Goal: Transaction & Acquisition: Purchase product/service

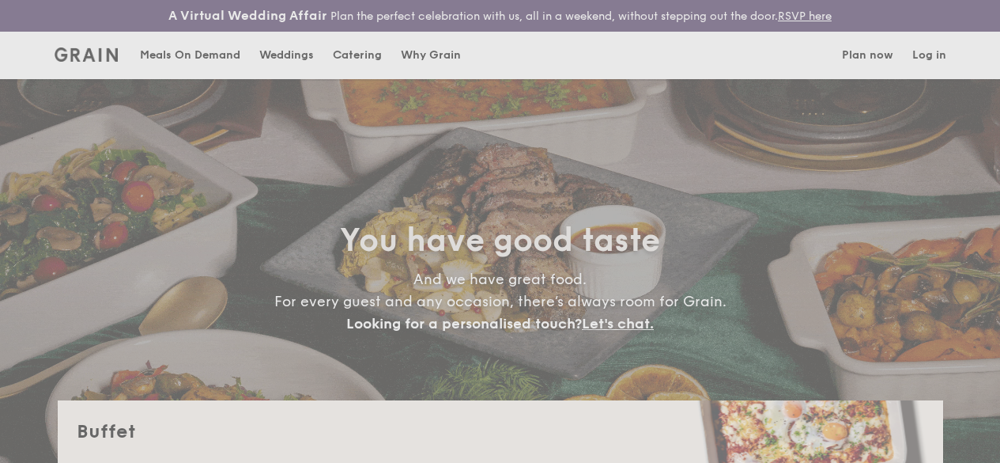
select select
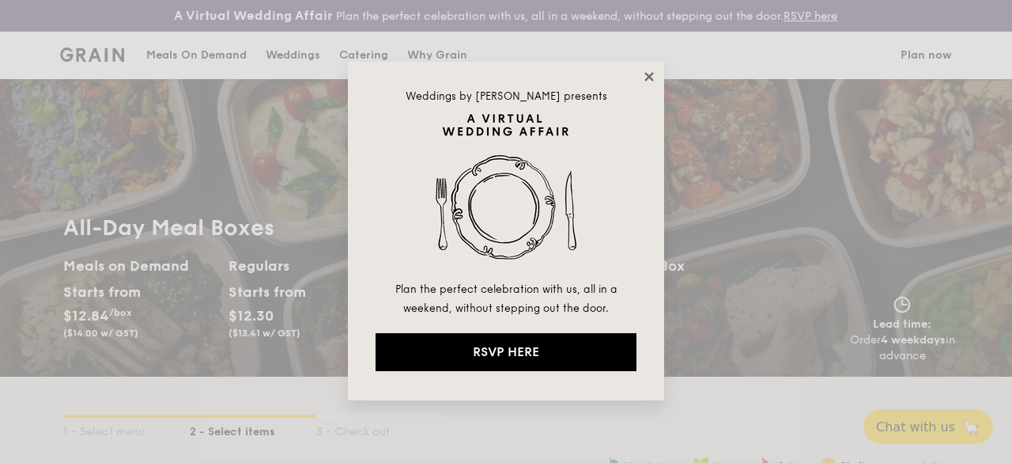
click at [652, 73] on icon at bounding box center [648, 76] width 9 height 9
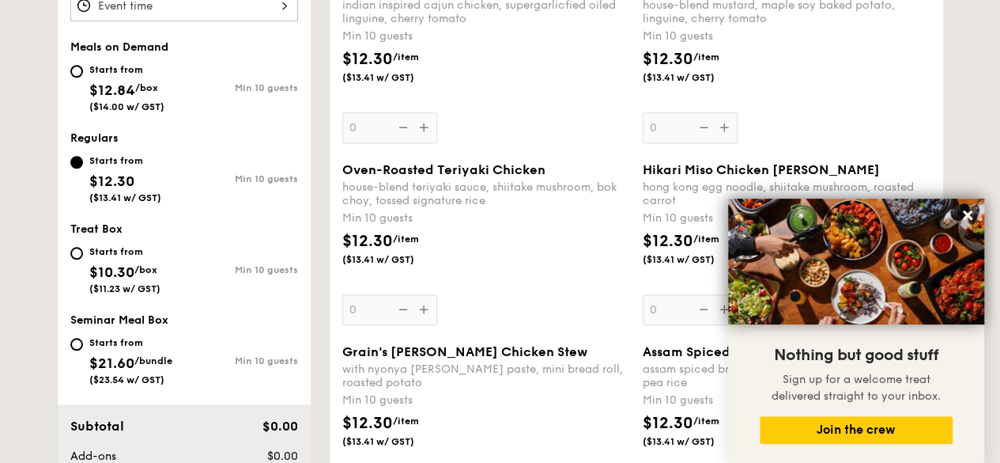
scroll to position [633, 0]
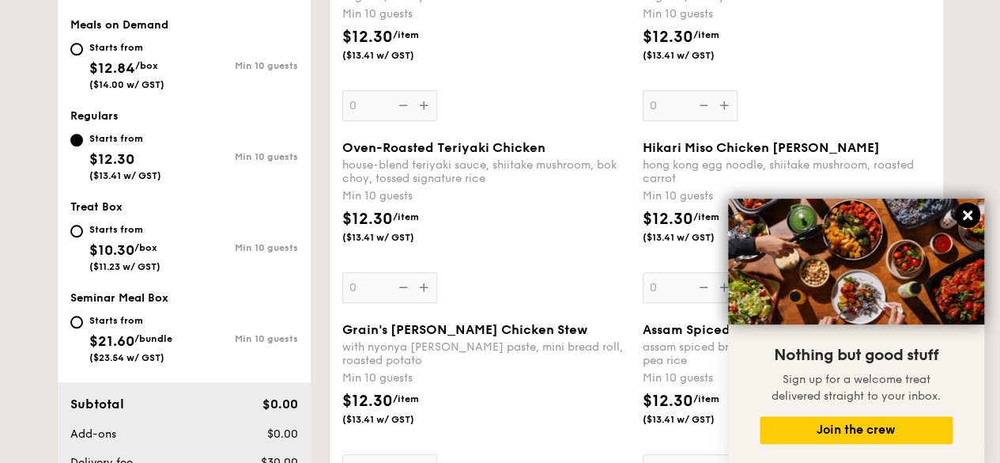
click at [962, 214] on icon at bounding box center [968, 215] width 14 height 14
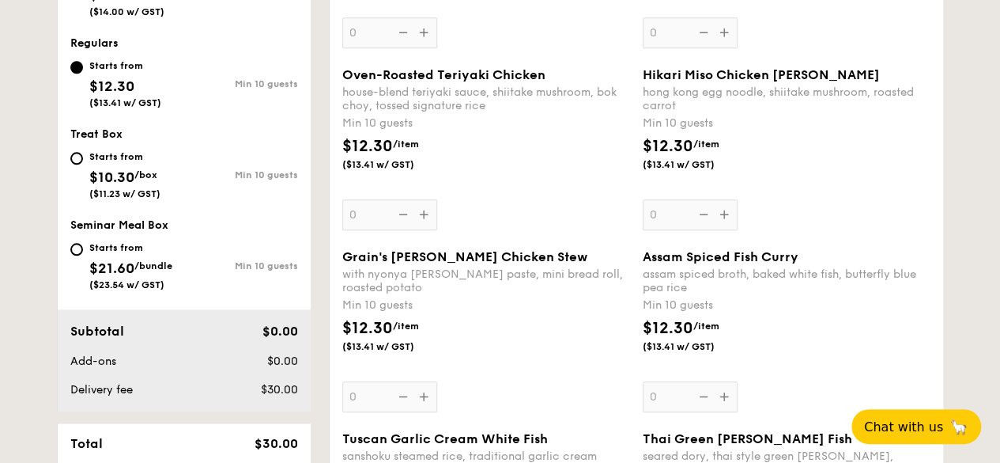
scroll to position [474, 0]
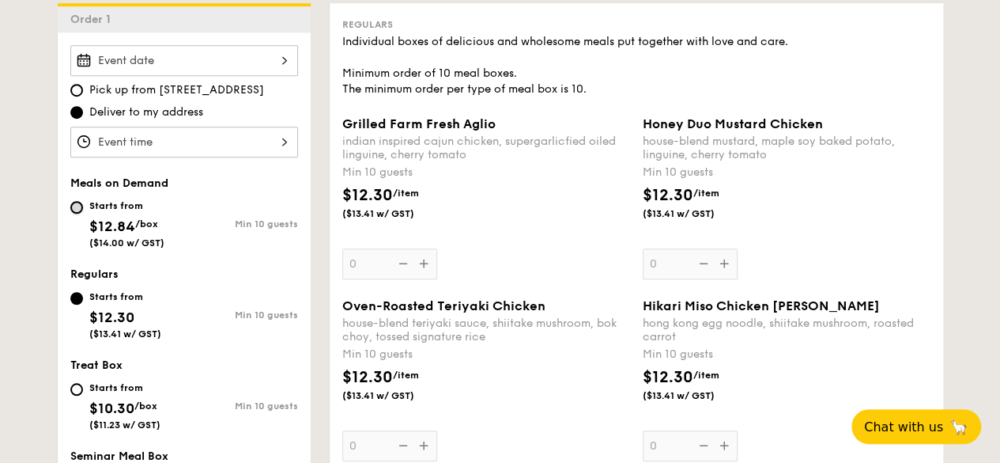
click at [79, 214] on input "Starts from $12.84 /box ($14.00 w/ GST) Min 10 guests" at bounding box center [76, 207] width 13 height 13
radio input "true"
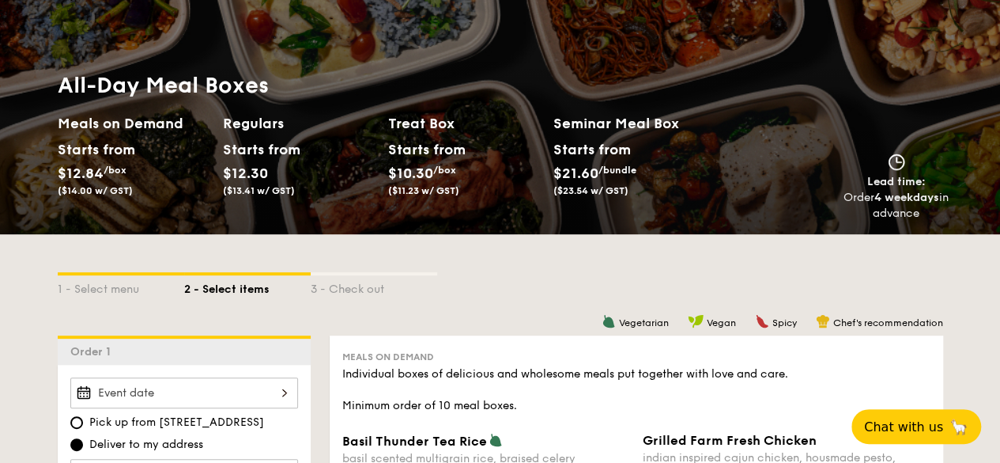
scroll to position [0, 0]
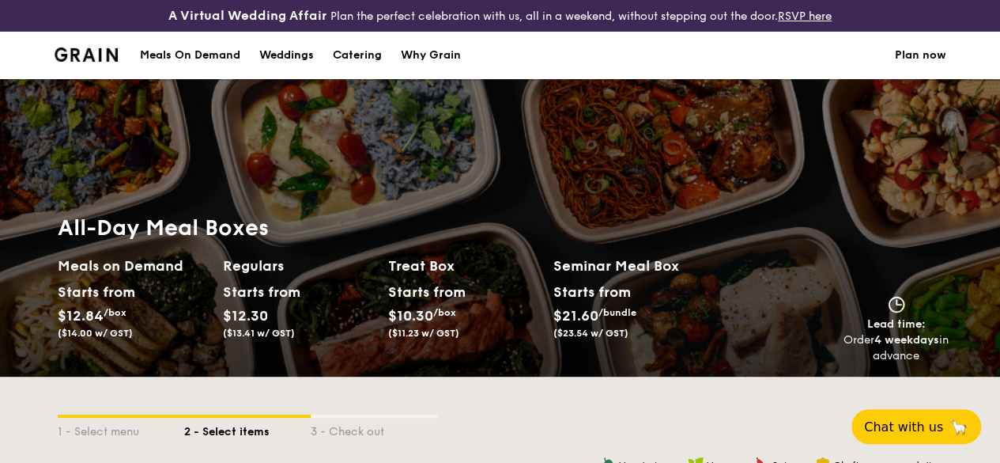
click at [224, 70] on div "Meals On Demand" at bounding box center [190, 55] width 100 height 47
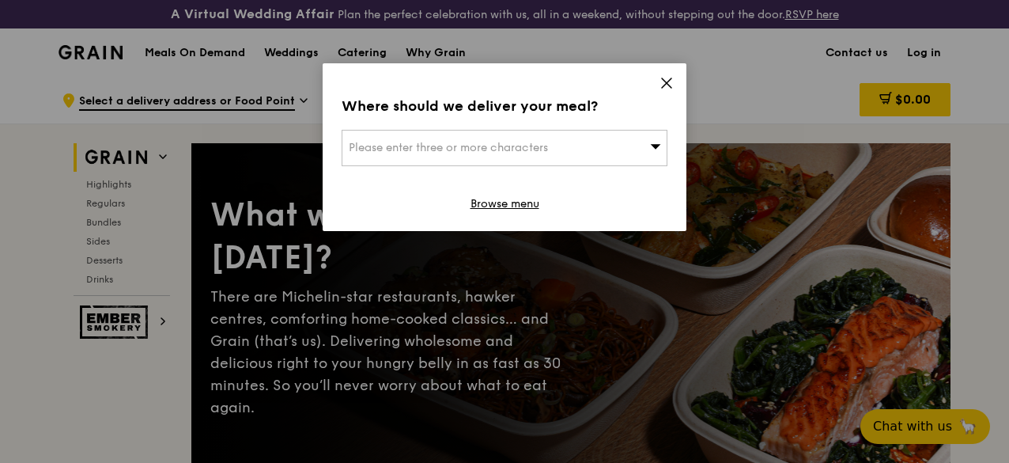
click at [602, 142] on div "Please enter three or more characters" at bounding box center [505, 148] width 326 height 36
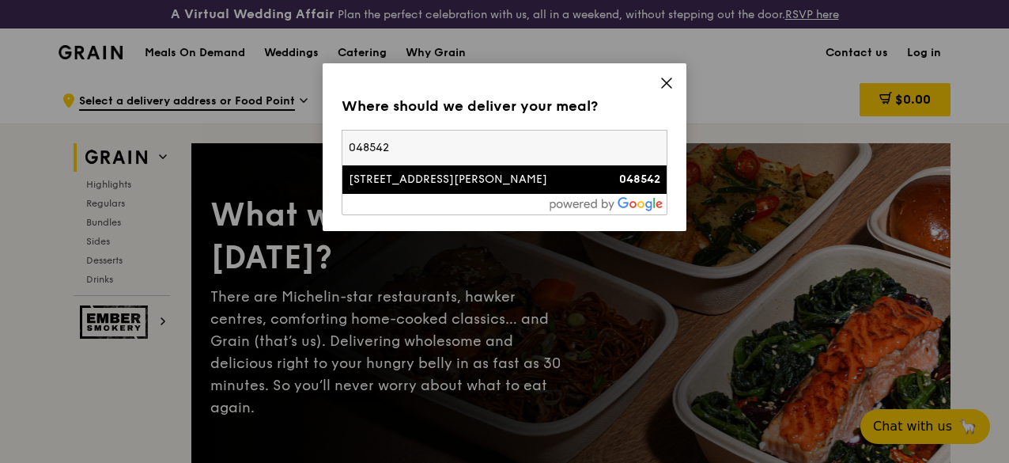
type input "048542"
click at [437, 183] on div "1 Robinson Road" at bounding box center [466, 180] width 234 height 16
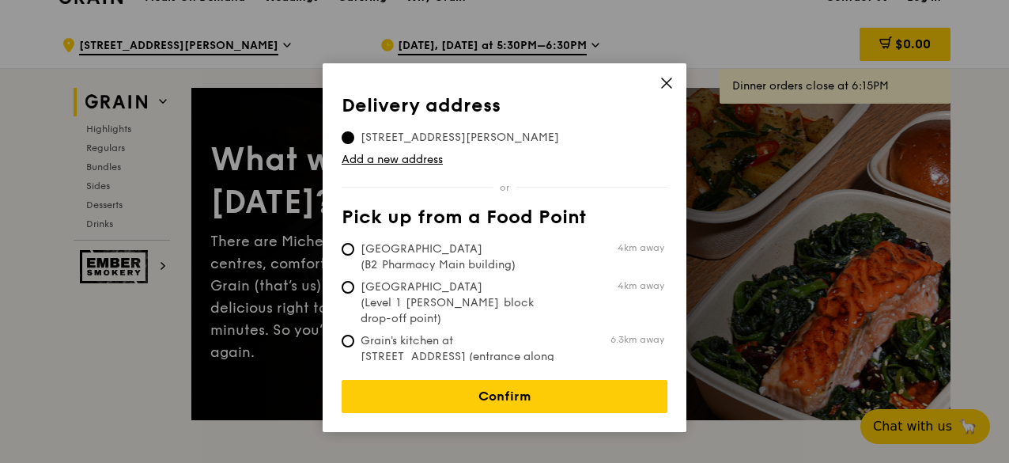
scroll to position [79, 0]
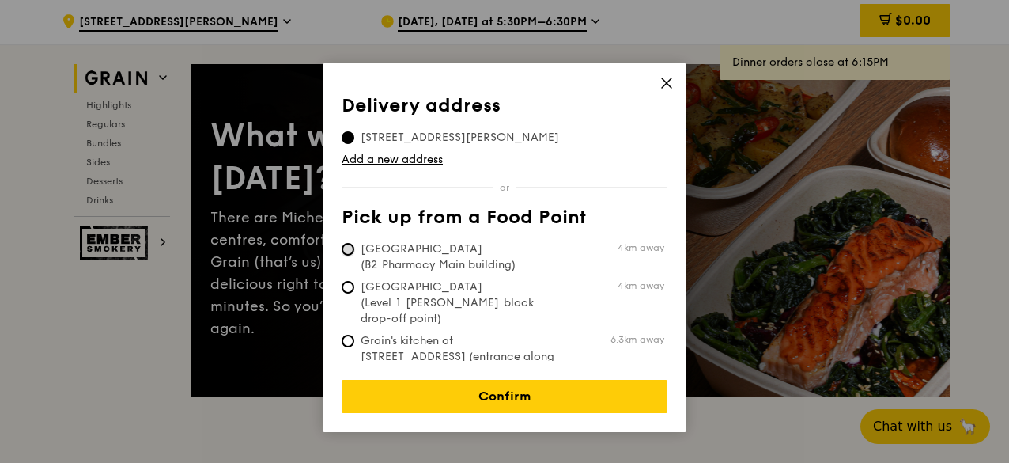
click at [351, 248] on input "Tan Tock Seng Hospital (B2 Pharmacy Main building) 4km away" at bounding box center [348, 249] width 13 height 13
radio input "true"
click at [350, 132] on input "1 Robinson Road, 048542" at bounding box center [348, 137] width 13 height 13
radio input "true"
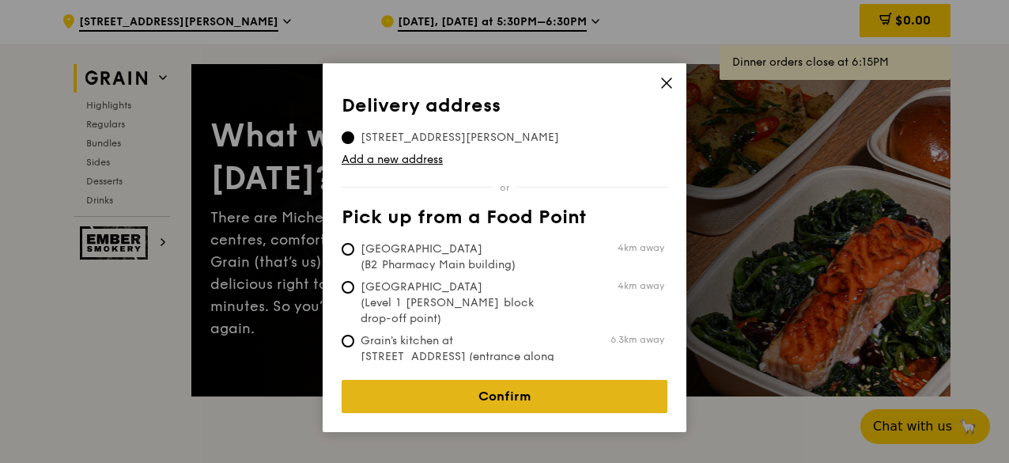
click at [411, 380] on link "Confirm" at bounding box center [505, 396] width 326 height 33
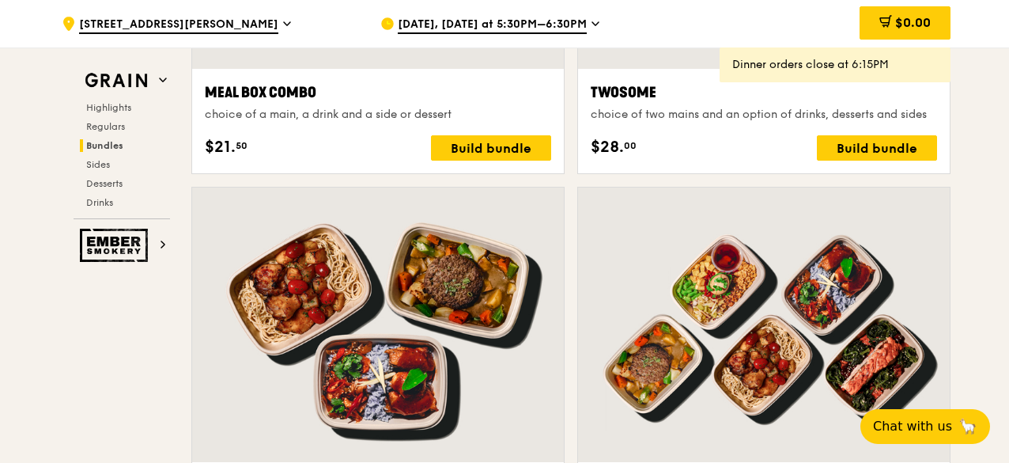
scroll to position [2689, 0]
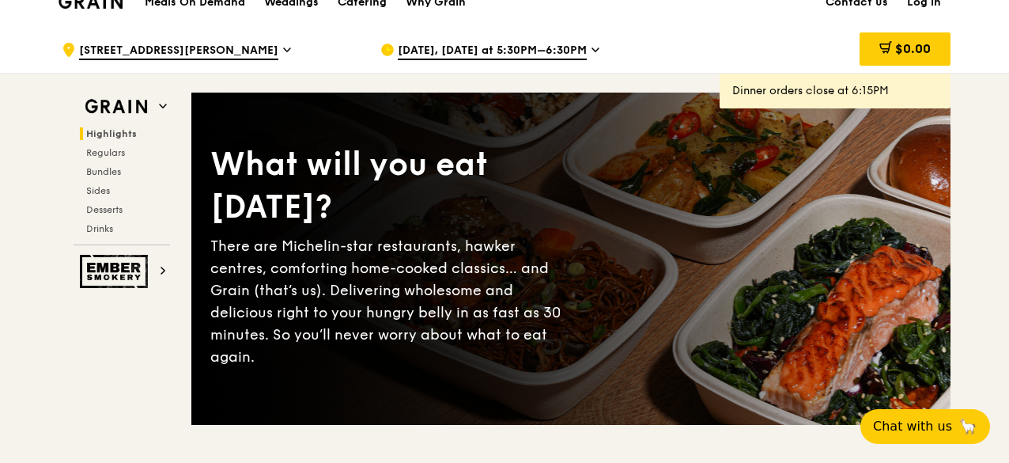
scroll to position [0, 0]
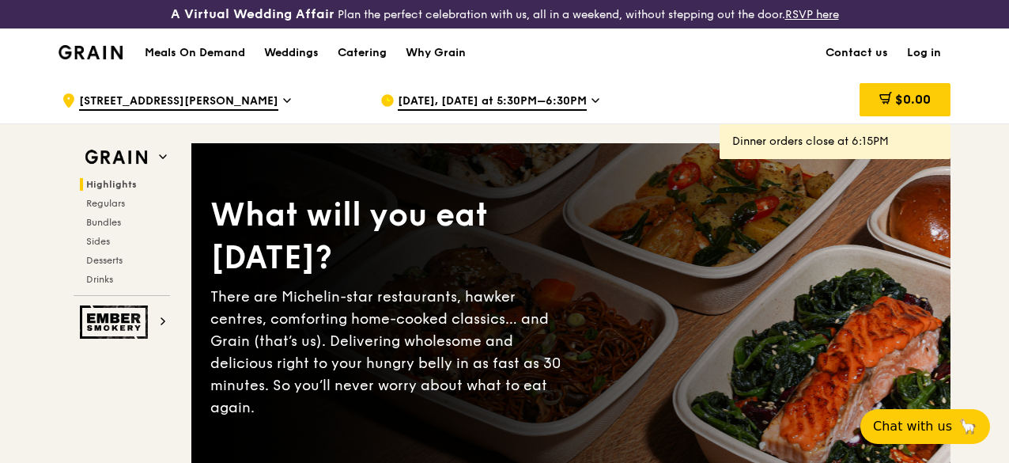
click at [595, 110] on div "Sep 22, Today at 5:30PM–6:30PM" at bounding box center [526, 100] width 293 height 47
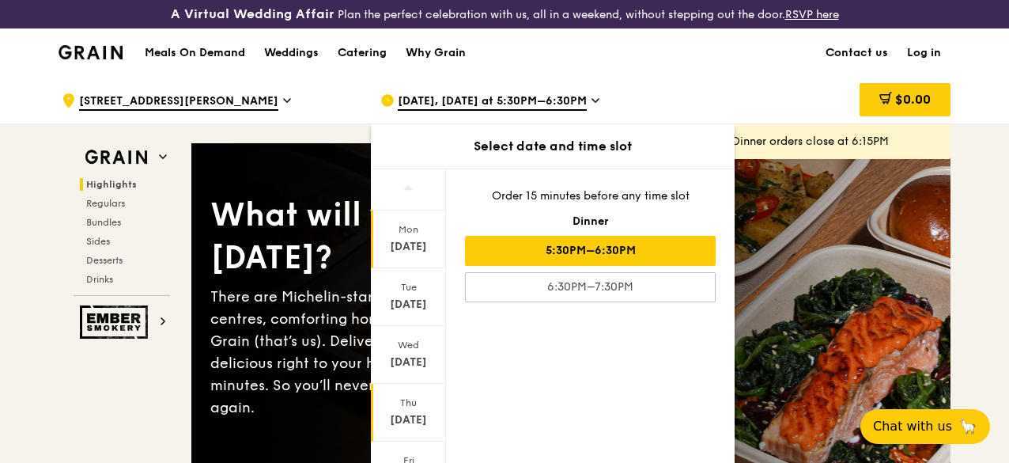
scroll to position [79, 0]
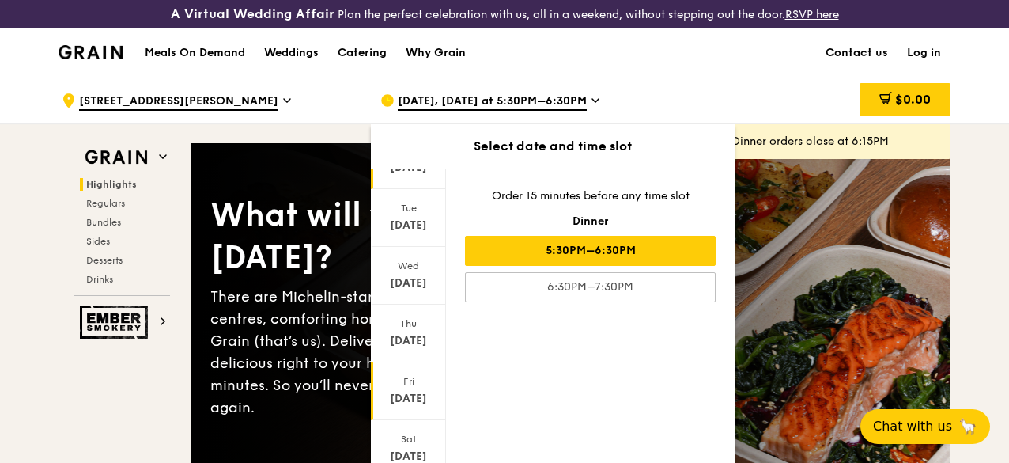
click at [406, 406] on div "Sep 26" at bounding box center [408, 399] width 70 height 16
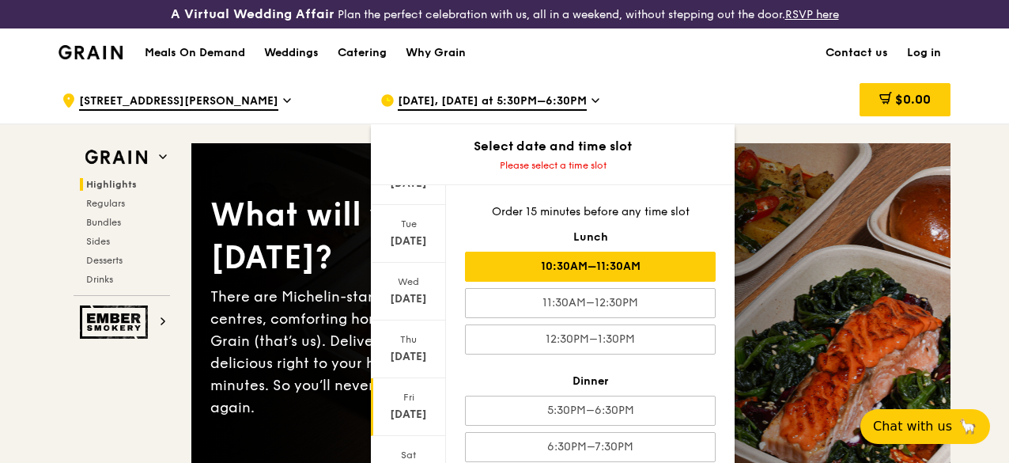
click at [617, 281] on div "10:30AM–11:30AM" at bounding box center [590, 266] width 251 height 30
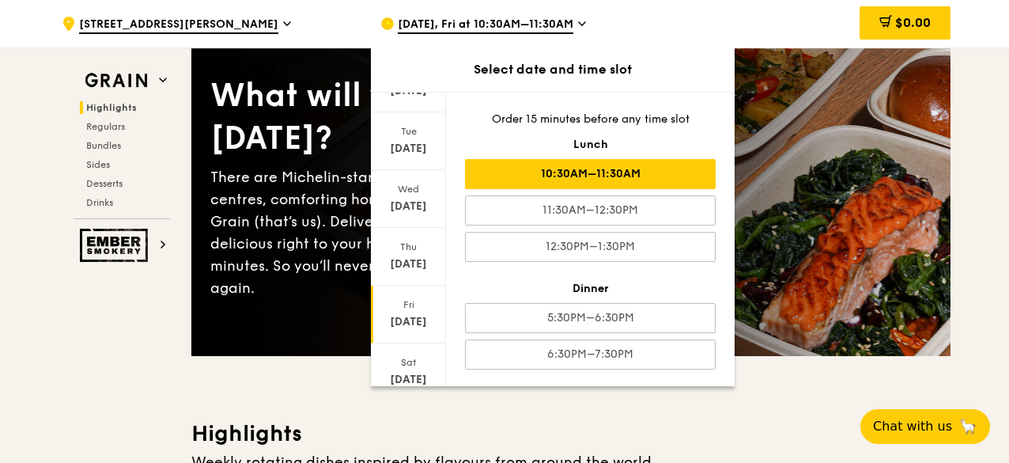
scroll to position [237, 0]
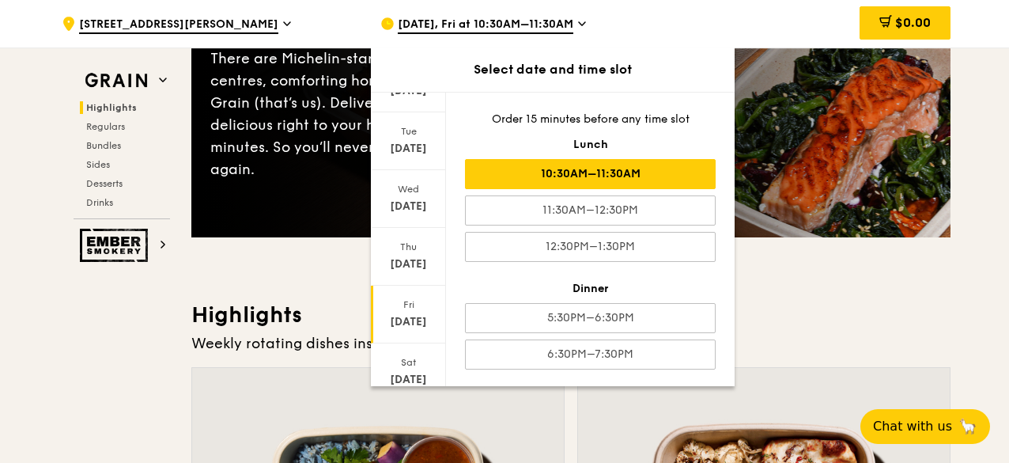
click at [924, 329] on h3 "Highlights" at bounding box center [570, 314] width 759 height 28
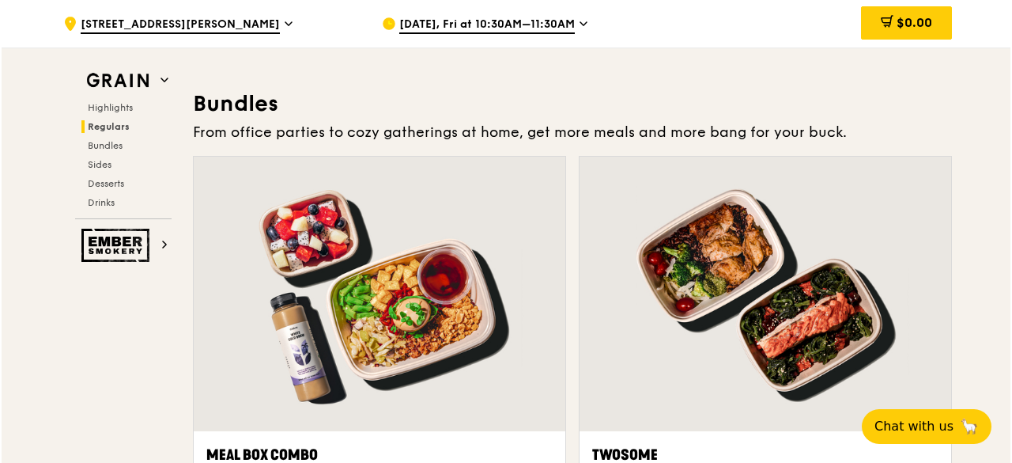
scroll to position [2451, 0]
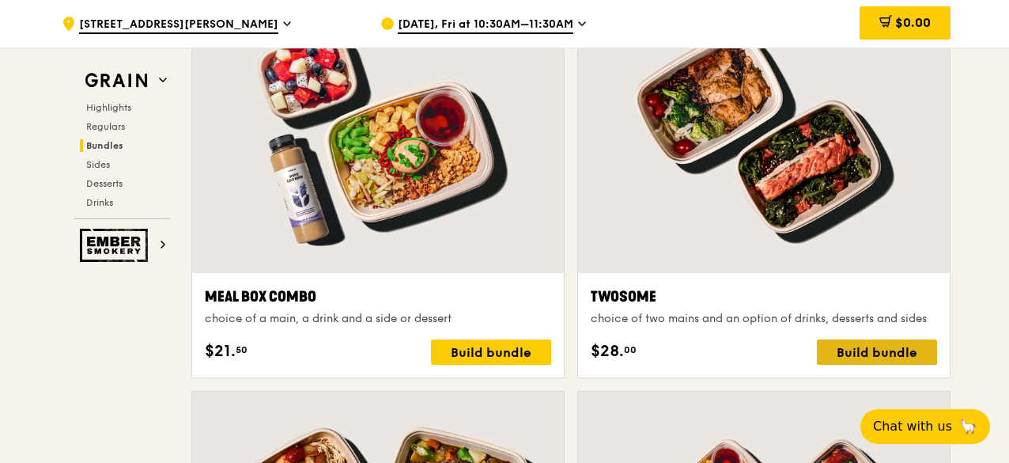
click at [887, 363] on div "Build bundle" at bounding box center [877, 351] width 120 height 25
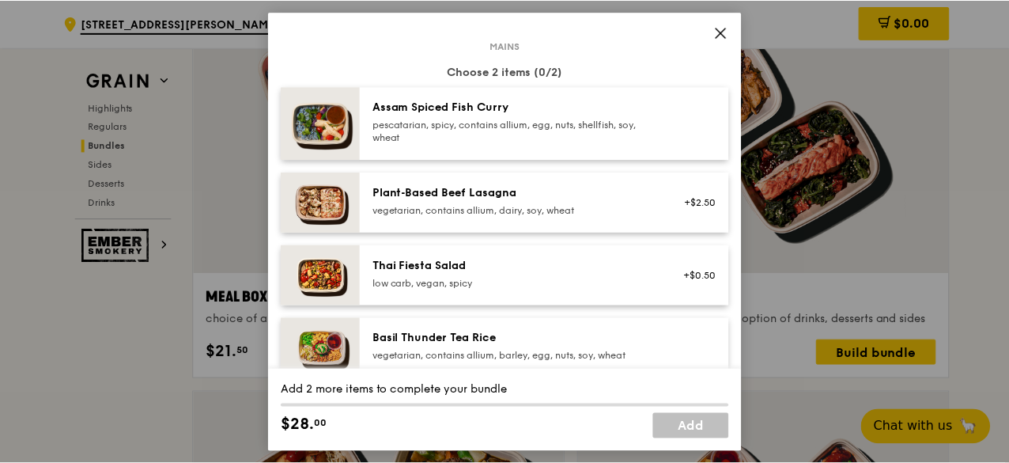
scroll to position [0, 0]
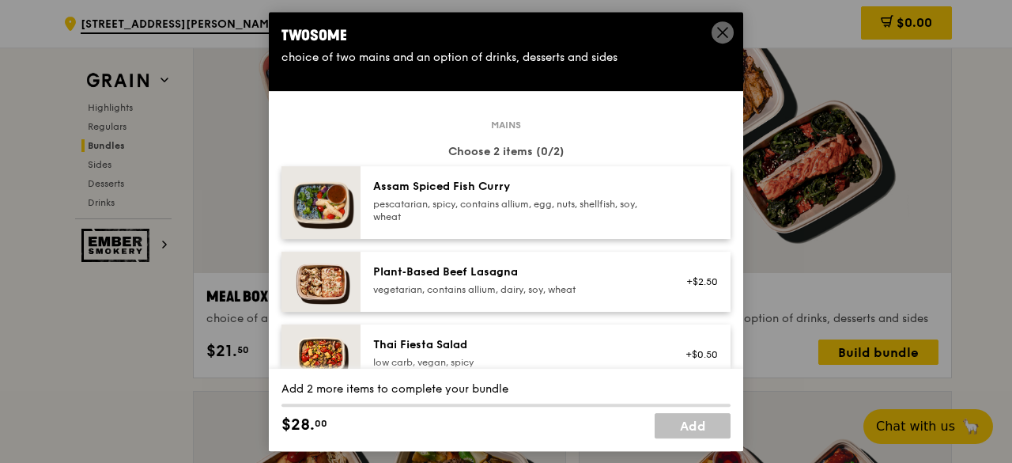
click at [716, 21] on div "Twosome choice of two mains and an option of drinks, desserts and sides" at bounding box center [506, 45] width 474 height 66
click at [728, 40] on span at bounding box center [723, 34] width 14 height 17
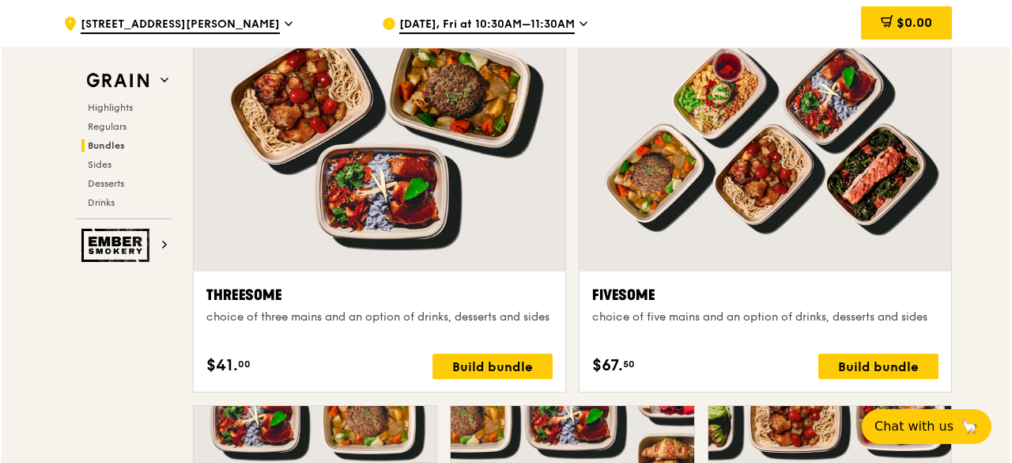
scroll to position [2847, 0]
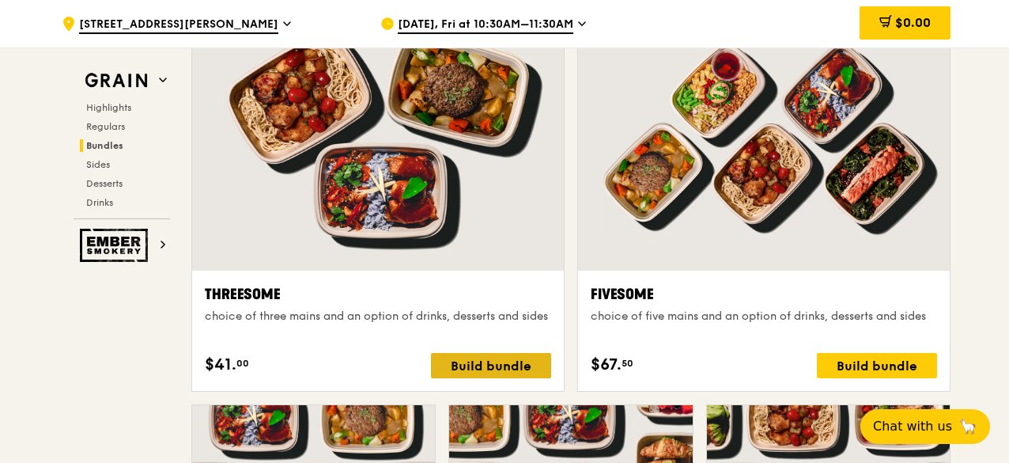
click at [523, 373] on div "Build bundle" at bounding box center [491, 365] width 120 height 25
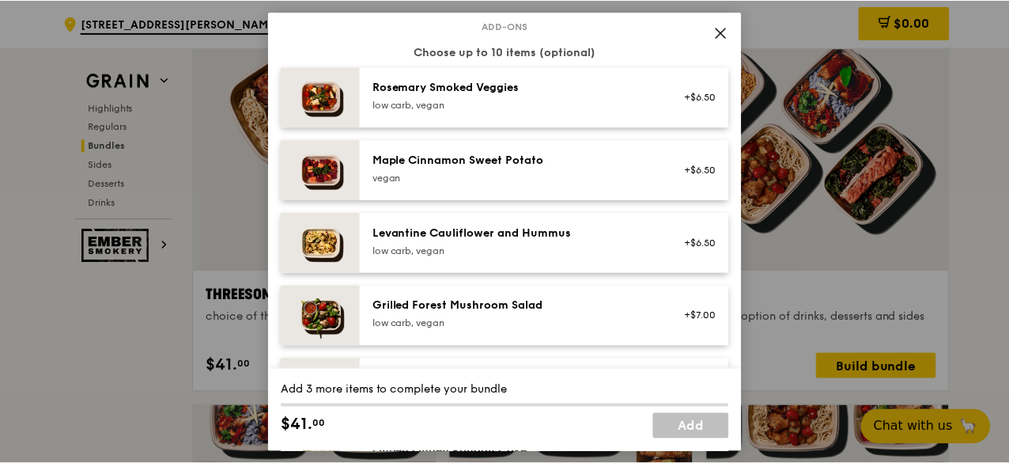
scroll to position [949, 0]
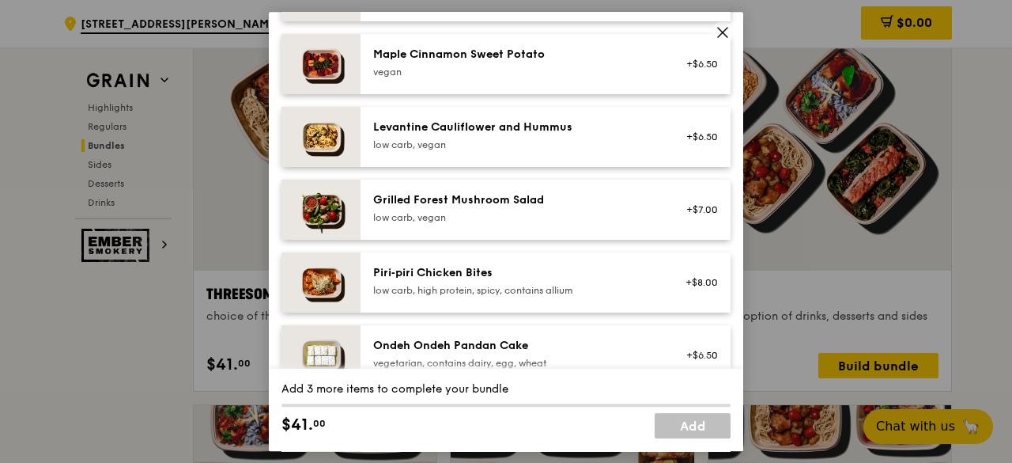
click at [724, 29] on icon at bounding box center [723, 32] width 14 height 14
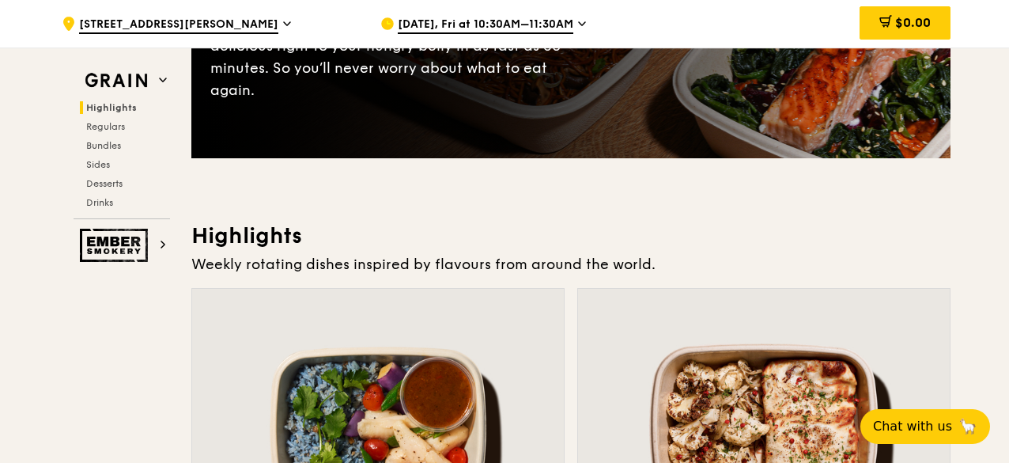
scroll to position [0, 0]
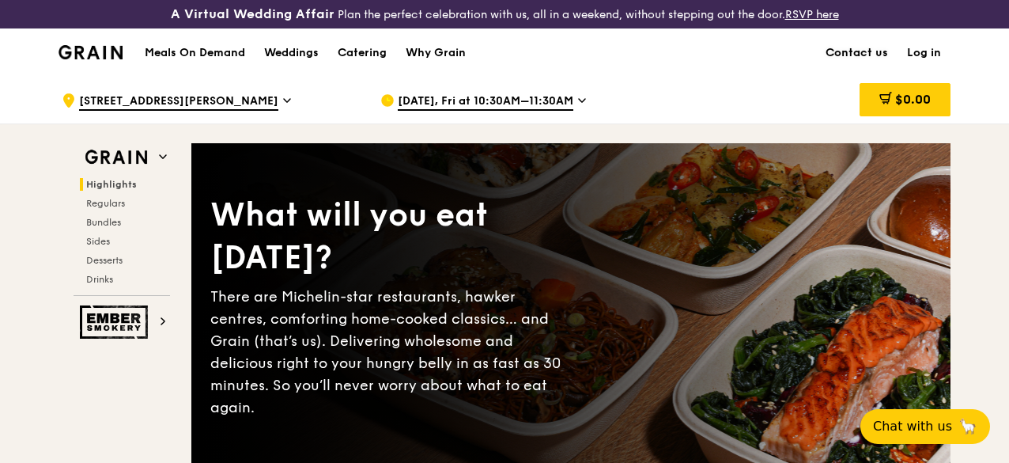
click at [863, 64] on link "Contact us" at bounding box center [856, 52] width 81 height 47
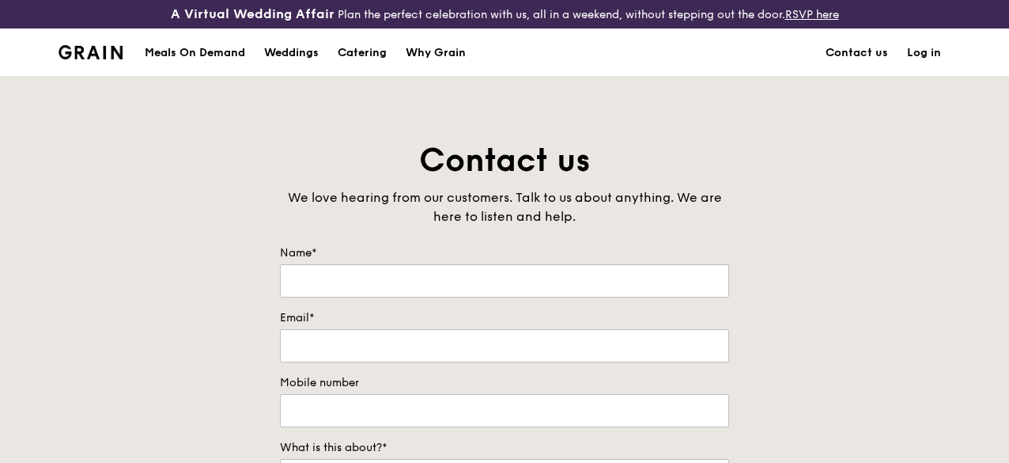
click at [183, 62] on div "Meals On Demand" at bounding box center [195, 52] width 100 height 47
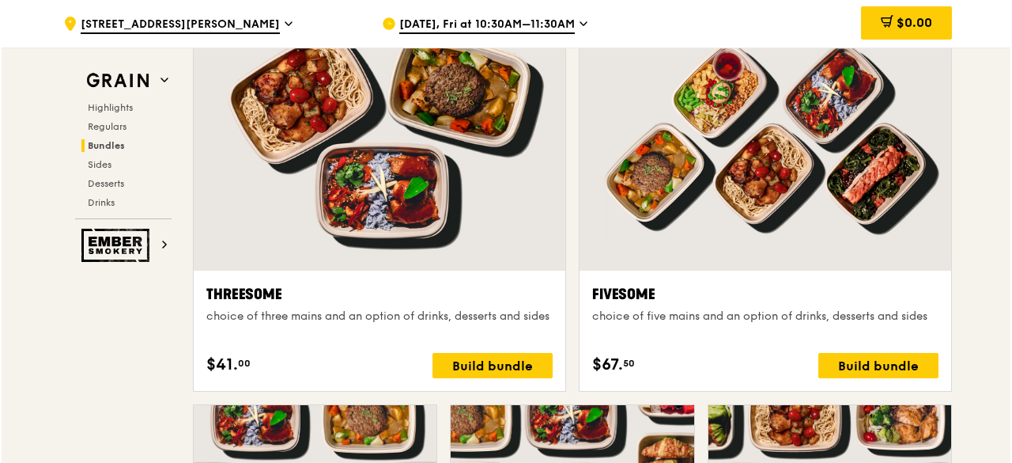
scroll to position [3005, 0]
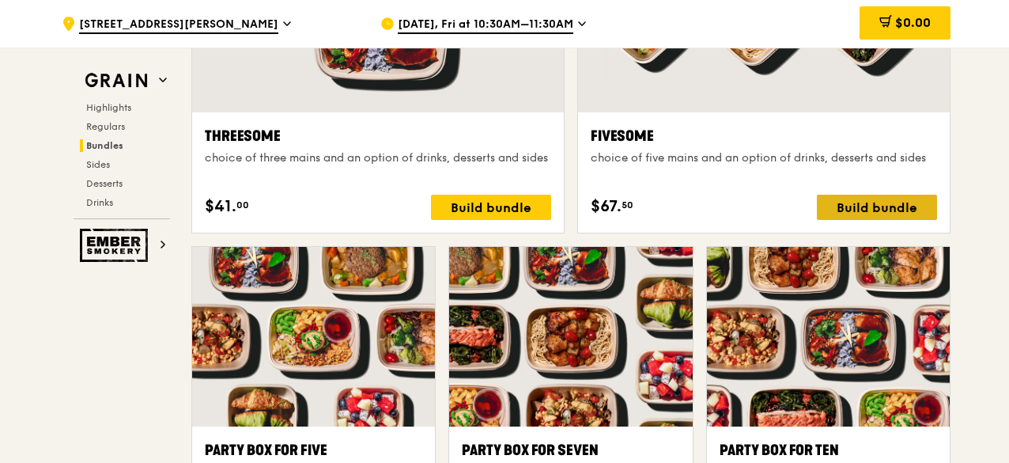
click at [917, 214] on div "Build bundle" at bounding box center [877, 207] width 120 height 25
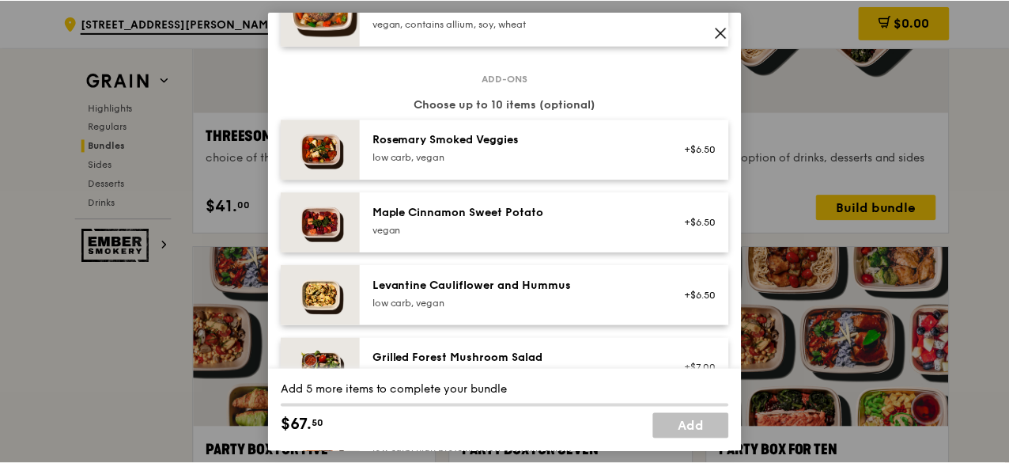
scroll to position [949, 0]
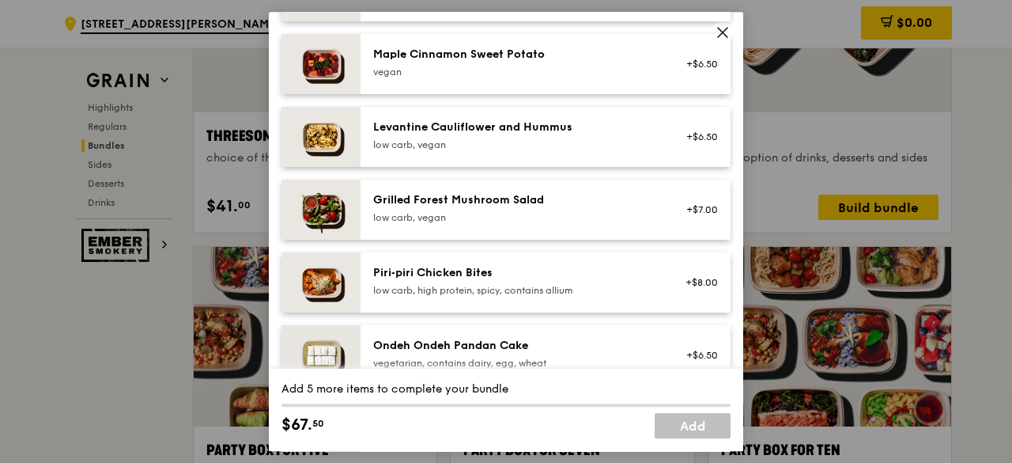
click at [721, 32] on icon at bounding box center [722, 32] width 9 height 9
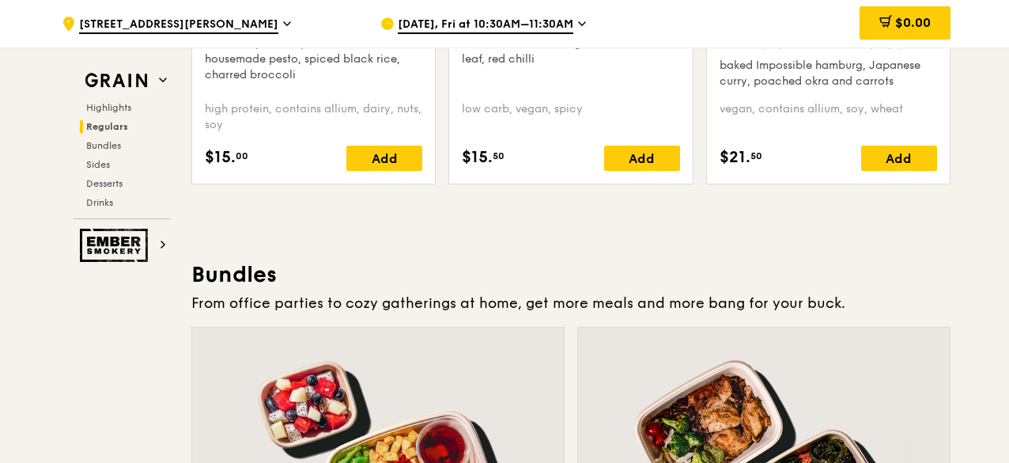
scroll to position [1961, 0]
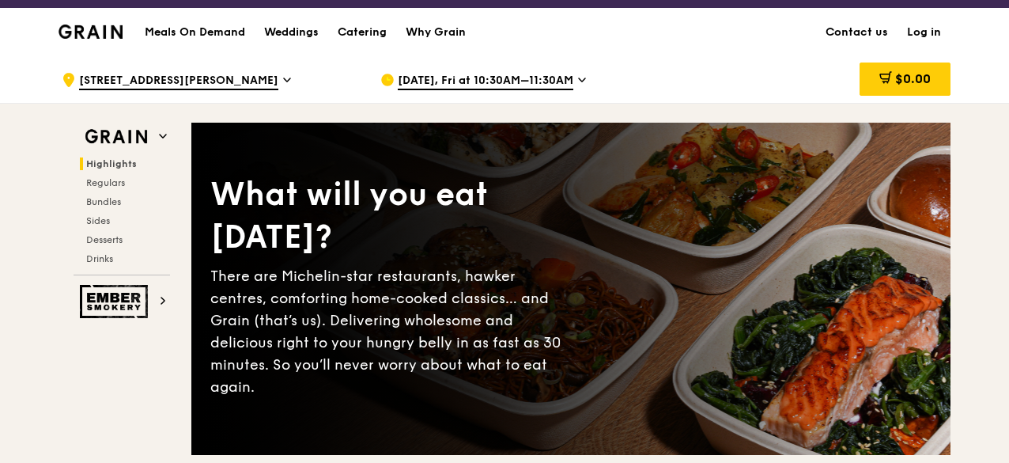
scroll to position [0, 0]
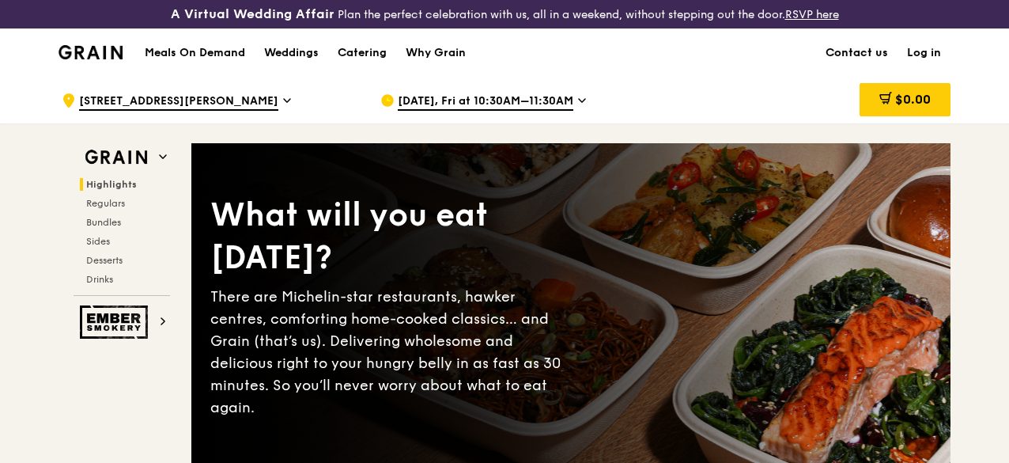
click at [845, 69] on link "Contact us" at bounding box center [856, 52] width 81 height 47
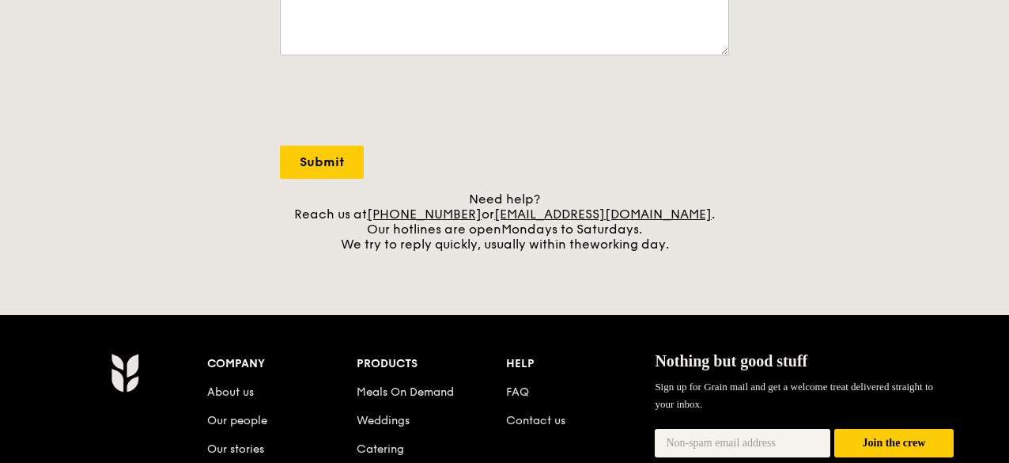
scroll to position [395, 0]
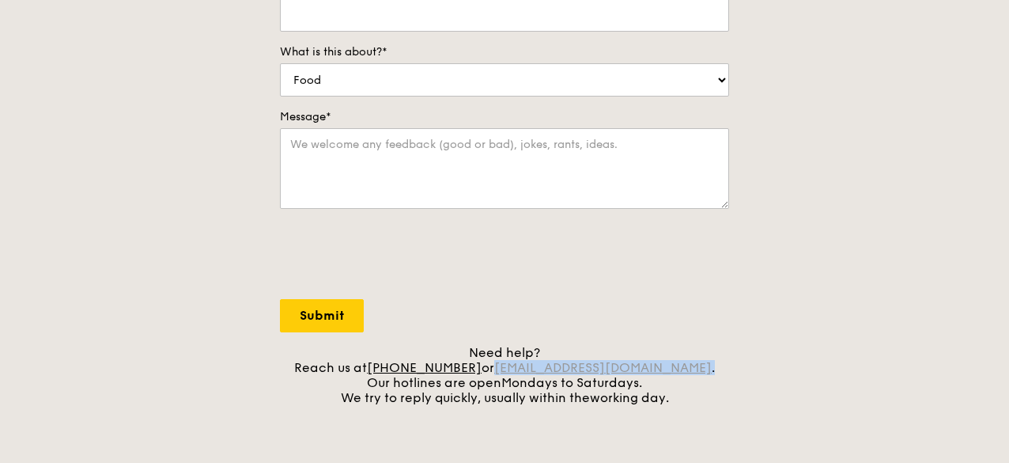
drag, startPoint x: 686, startPoint y: 380, endPoint x: 520, endPoint y: 385, distance: 166.1
click at [520, 385] on div "Need help? Reach us at +65 3163 5335 or concierge@grain.com.sg . Our hotlines a…" at bounding box center [504, 375] width 449 height 60
copy div "concierge@grain.com.sg ."
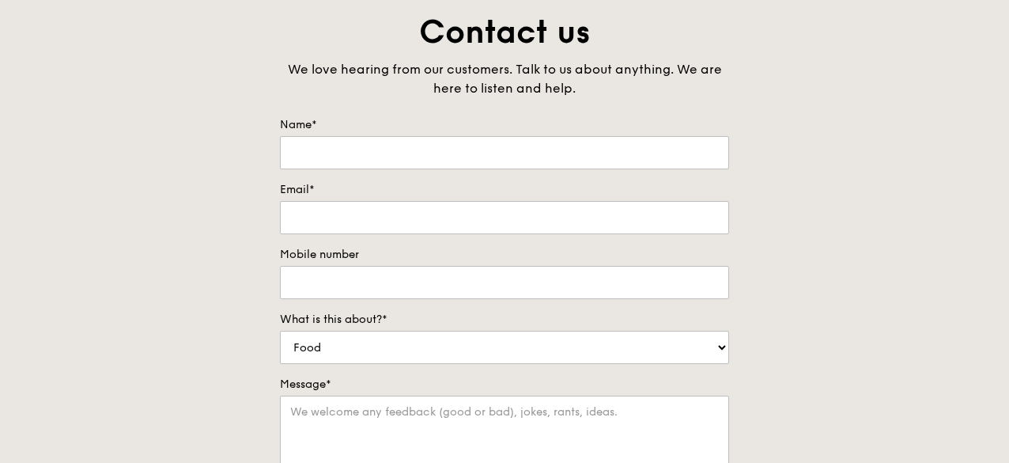
scroll to position [0, 0]
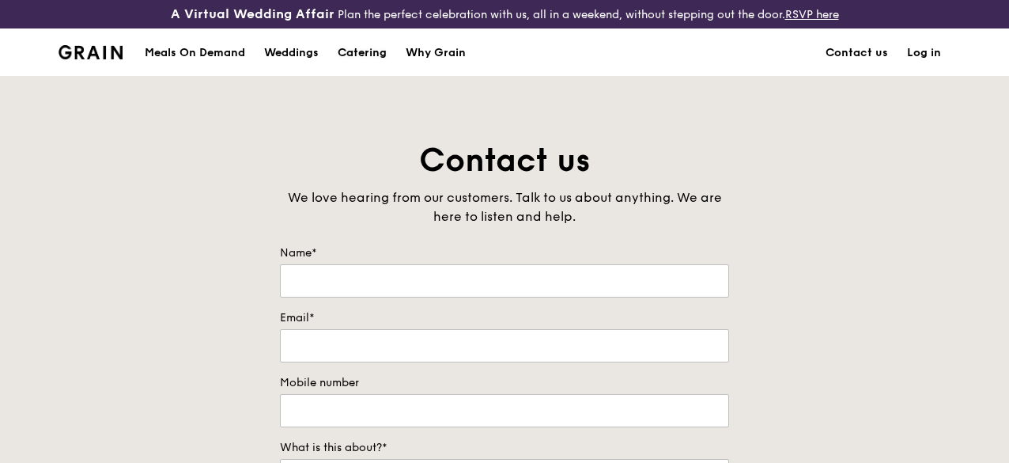
click at [368, 55] on div "Catering" at bounding box center [362, 52] width 49 height 47
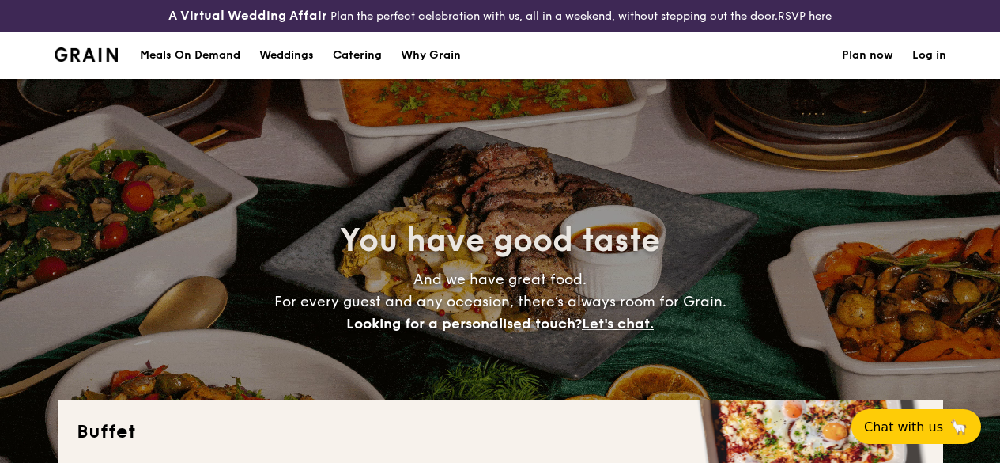
select select
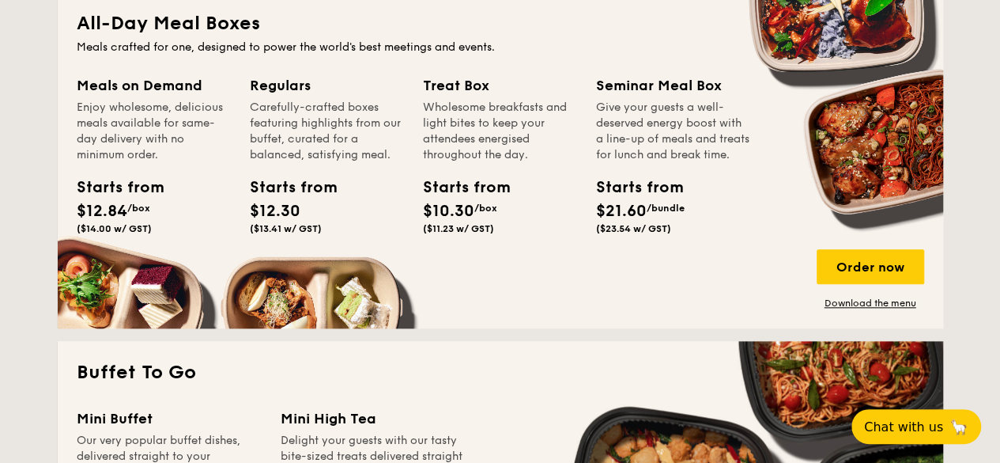
scroll to position [791, 0]
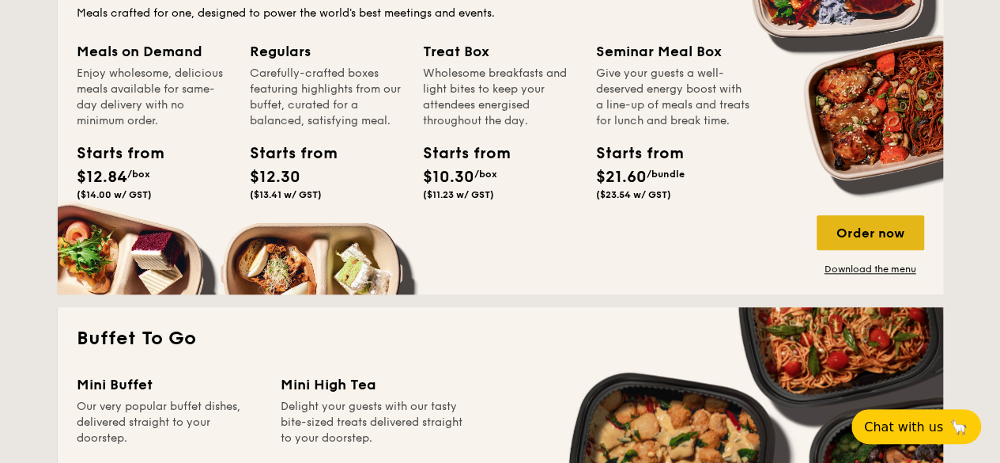
click at [893, 249] on div "Order now" at bounding box center [871, 232] width 108 height 35
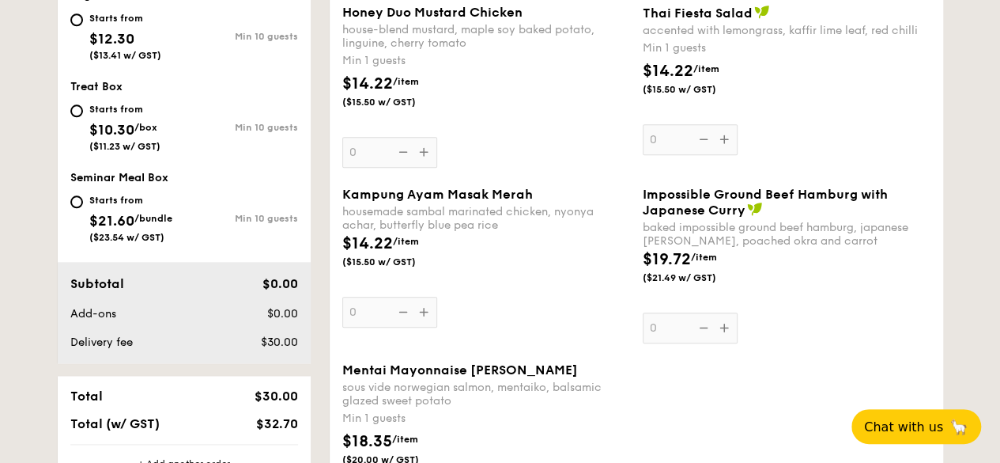
scroll to position [791, 0]
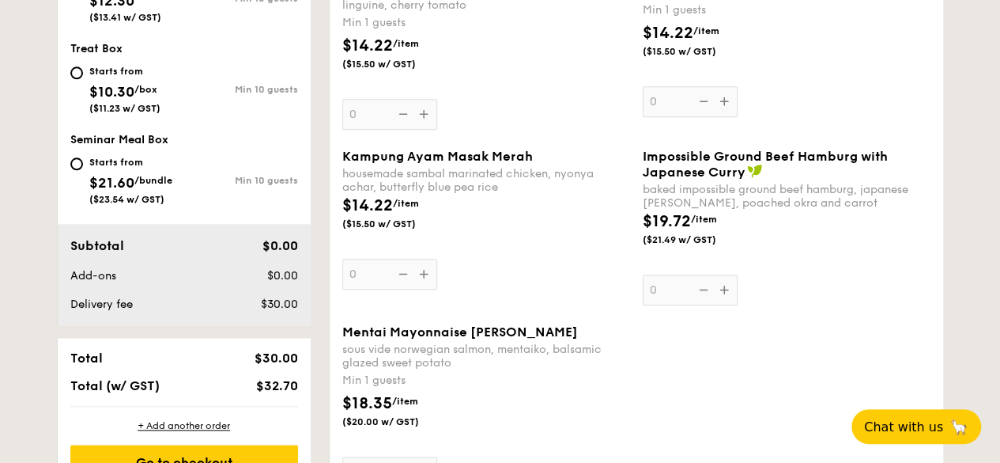
click at [427, 285] on div "Kampung Ayam Masak Merah housemade sambal marinated chicken, nyonya achar, butt…" at bounding box center [486, 219] width 288 height 141
click at [427, 285] on input "0" at bounding box center [389, 274] width 95 height 31
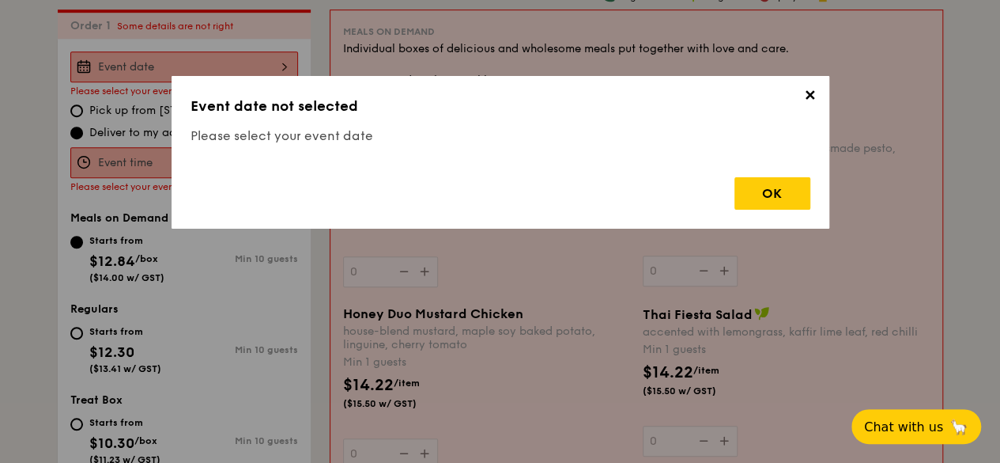
scroll to position [467, 0]
click at [739, 187] on div "OK" at bounding box center [773, 193] width 76 height 32
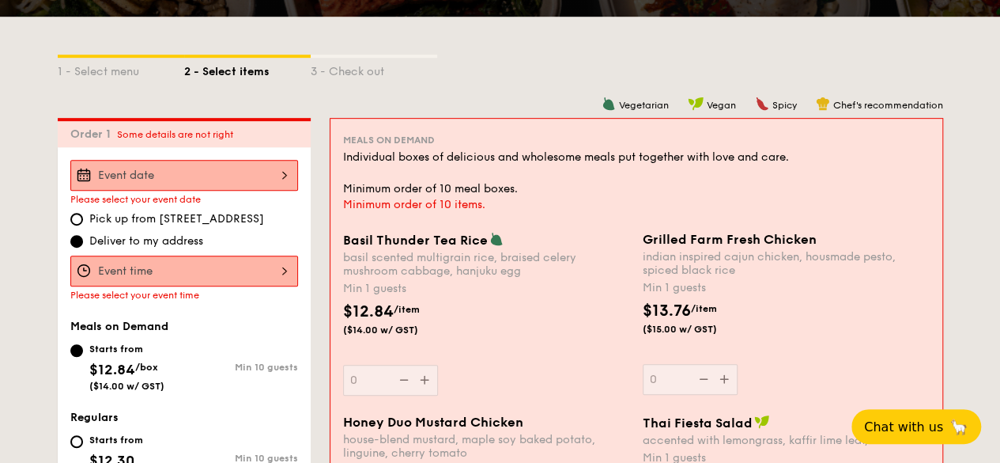
scroll to position [0, 0]
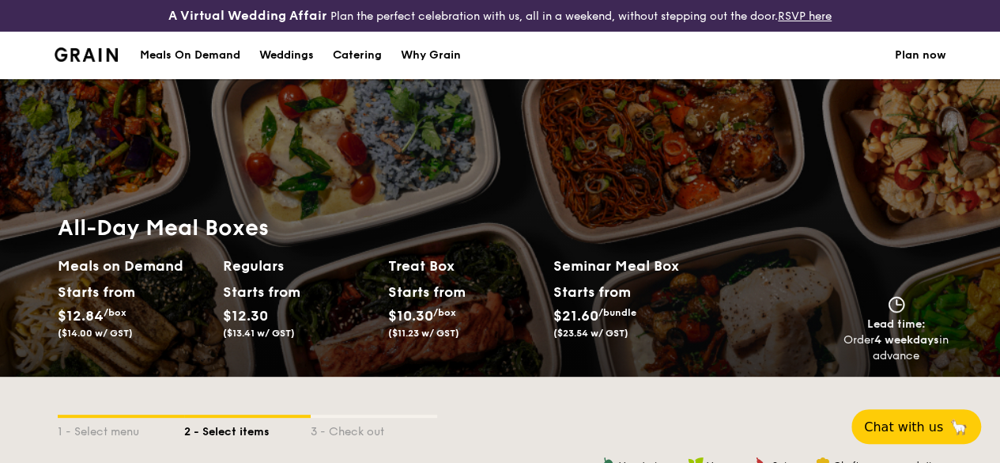
click at [351, 68] on div "Catering" at bounding box center [357, 55] width 49 height 47
select select
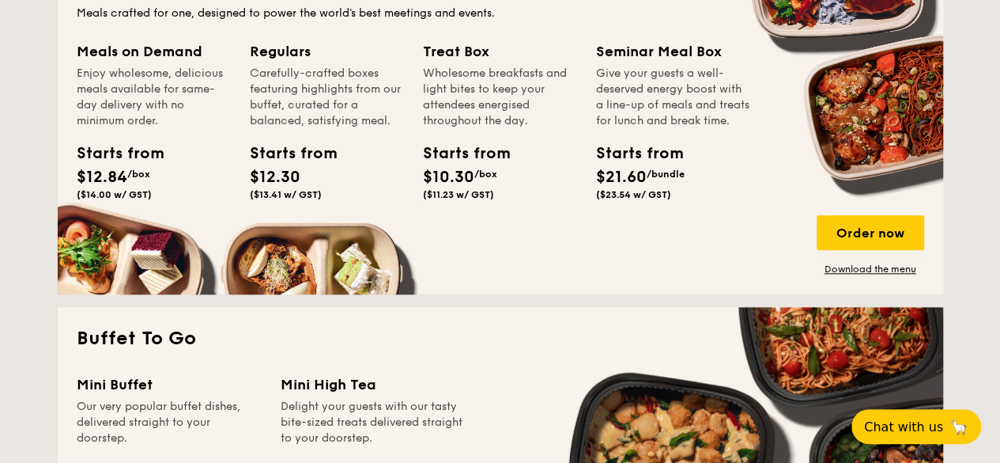
scroll to position [870, 0]
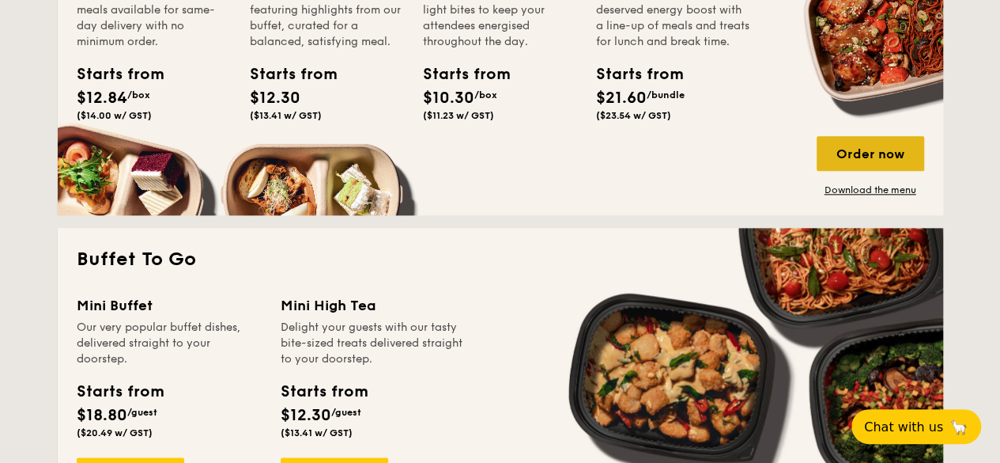
click at [841, 155] on div "Order now" at bounding box center [871, 153] width 108 height 35
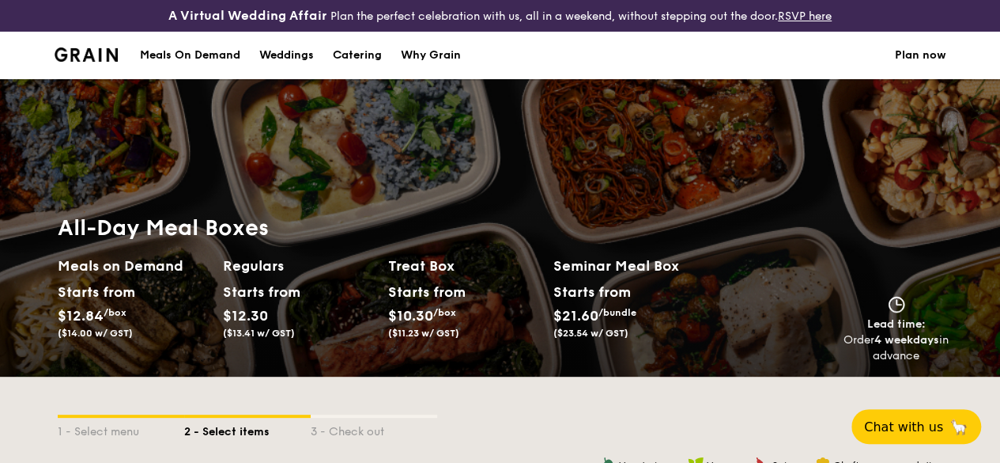
click at [244, 277] on h2 "Regulars" at bounding box center [299, 266] width 153 height 22
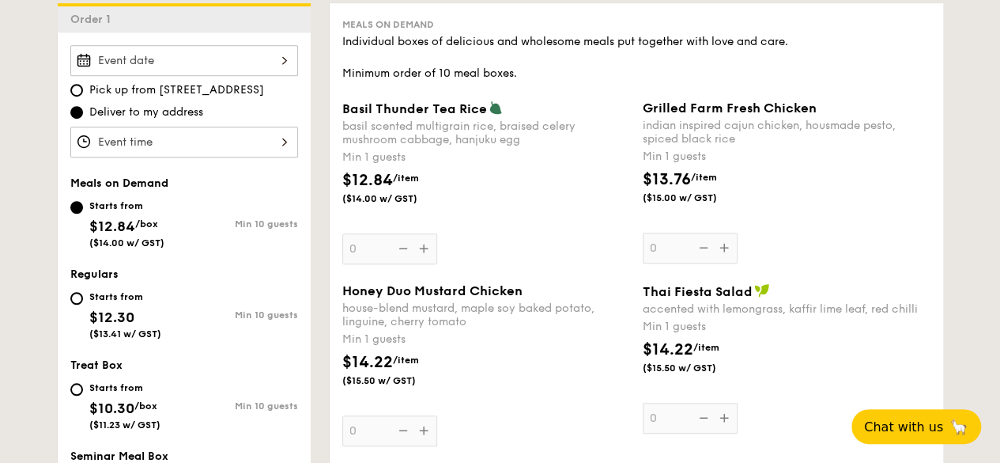
scroll to position [633, 0]
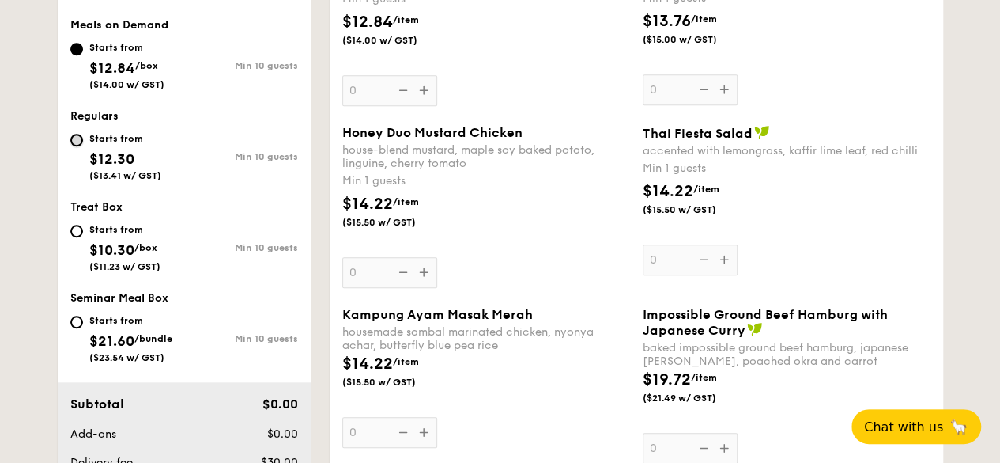
click at [79, 146] on input "Starts from $12.30 ($13.41 w/ GST) Min 10 guests" at bounding box center [76, 140] width 13 height 13
radio input "true"
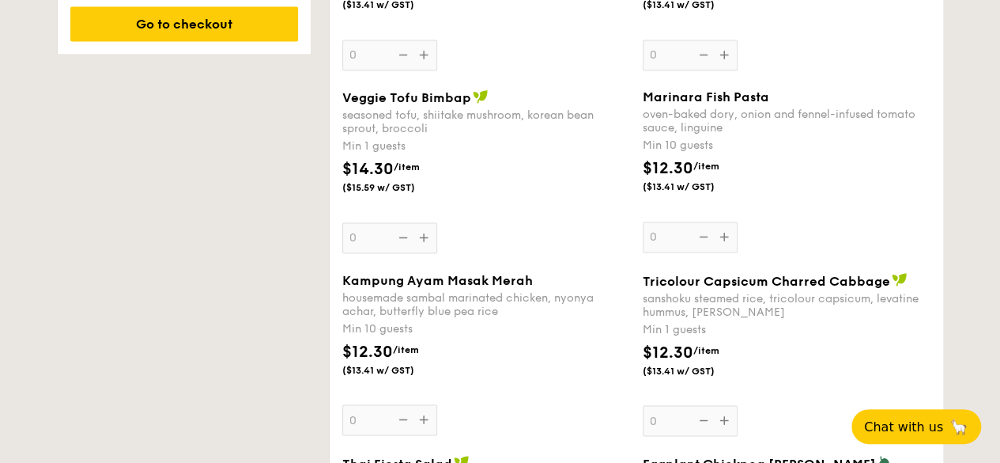
scroll to position [1265, 0]
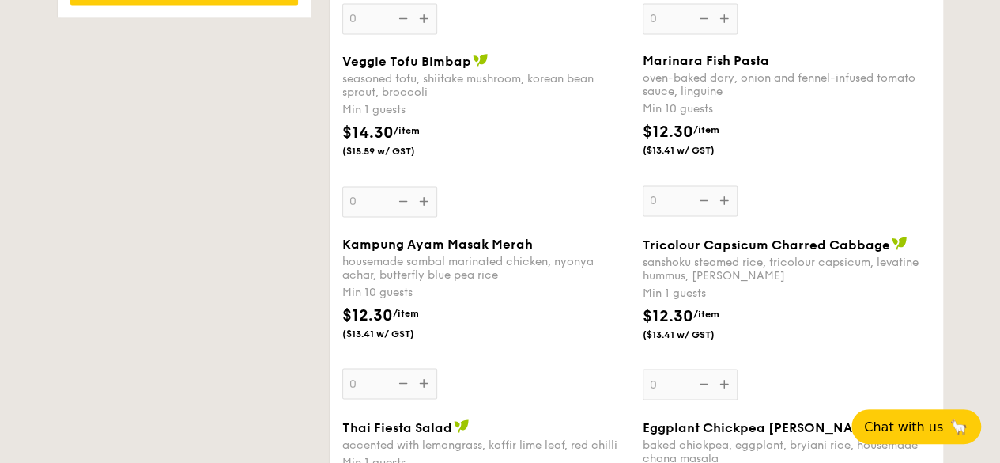
click at [659, 206] on div "Marinara Fish Pasta oven-baked dory, onion and fennel-infused tomato sauce, lin…" at bounding box center [787, 134] width 288 height 163
click at [659, 206] on input "0" at bounding box center [690, 200] width 95 height 31
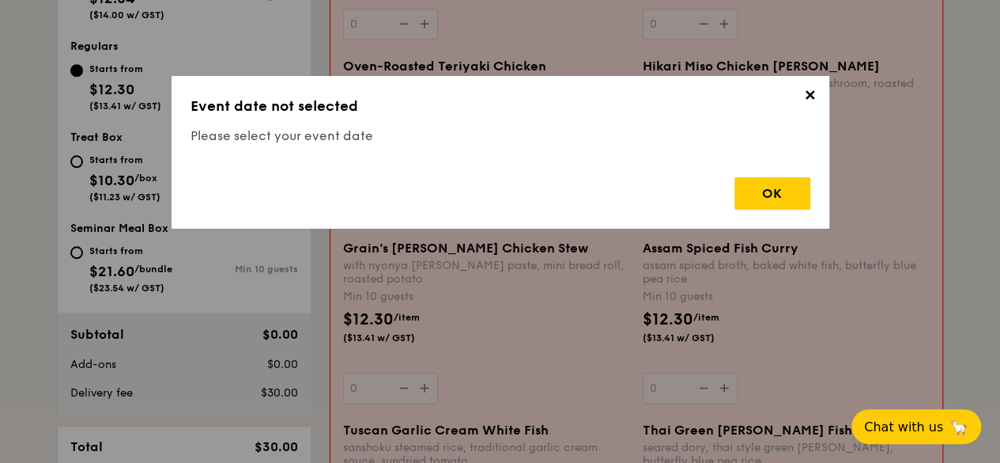
scroll to position [467, 0]
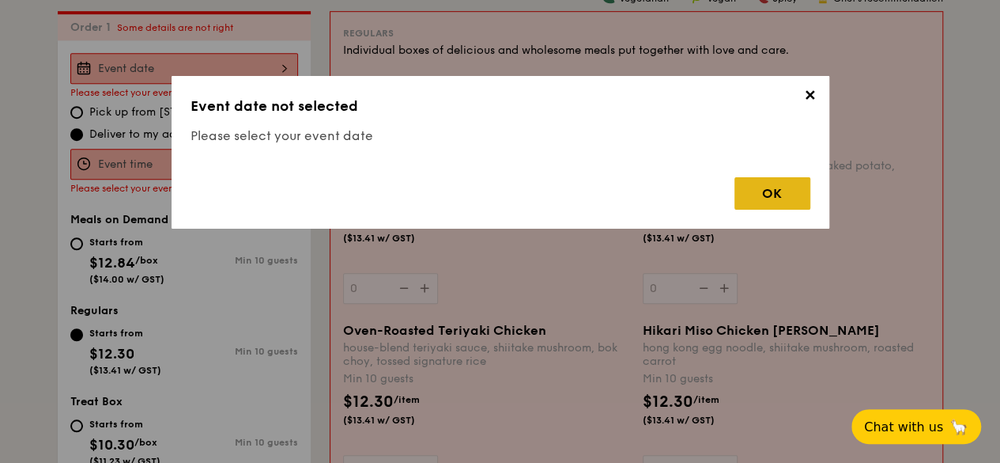
click at [768, 191] on div "OK" at bounding box center [773, 193] width 76 height 32
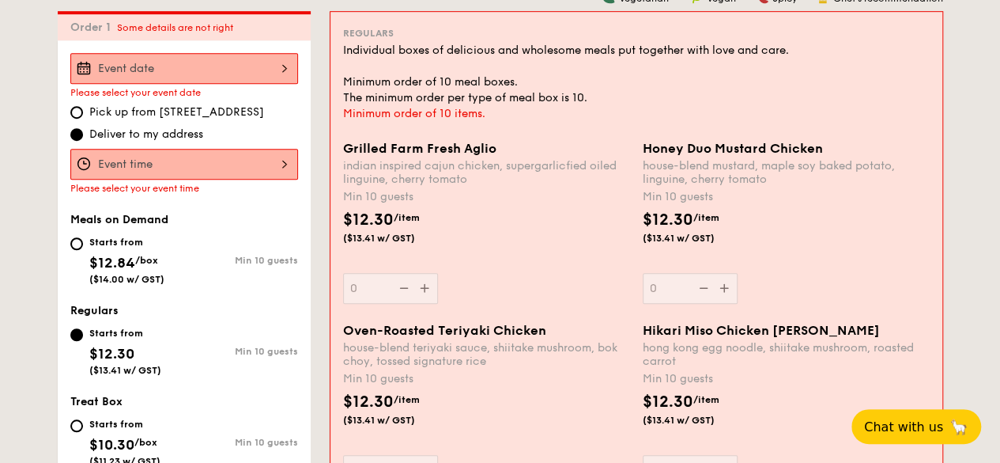
click at [240, 84] on div at bounding box center [184, 68] width 228 height 31
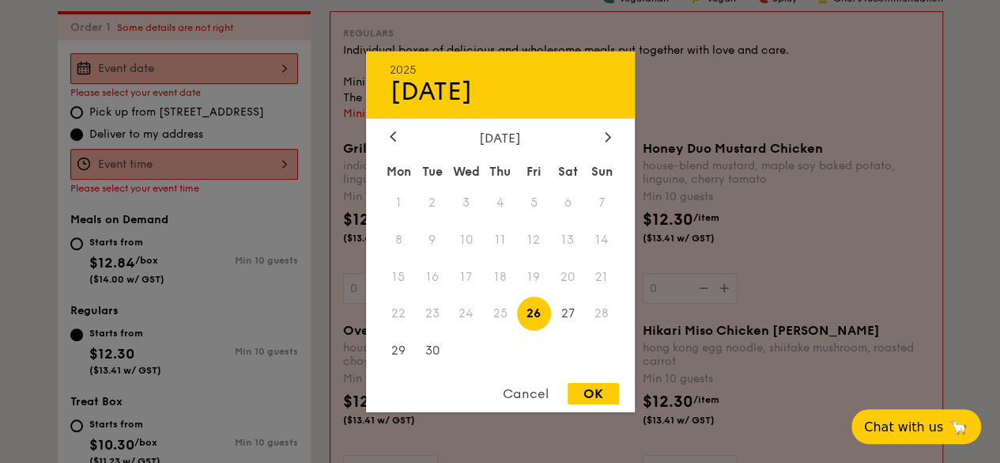
drag, startPoint x: 733, startPoint y: 352, endPoint x: 713, endPoint y: 346, distance: 20.5
click at [733, 352] on div at bounding box center [500, 231] width 1000 height 463
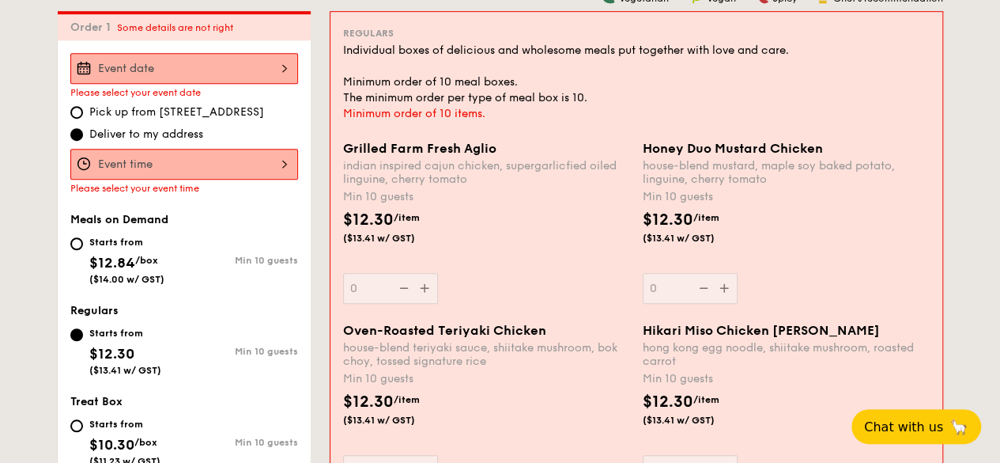
click at [255, 84] on div at bounding box center [184, 68] width 228 height 31
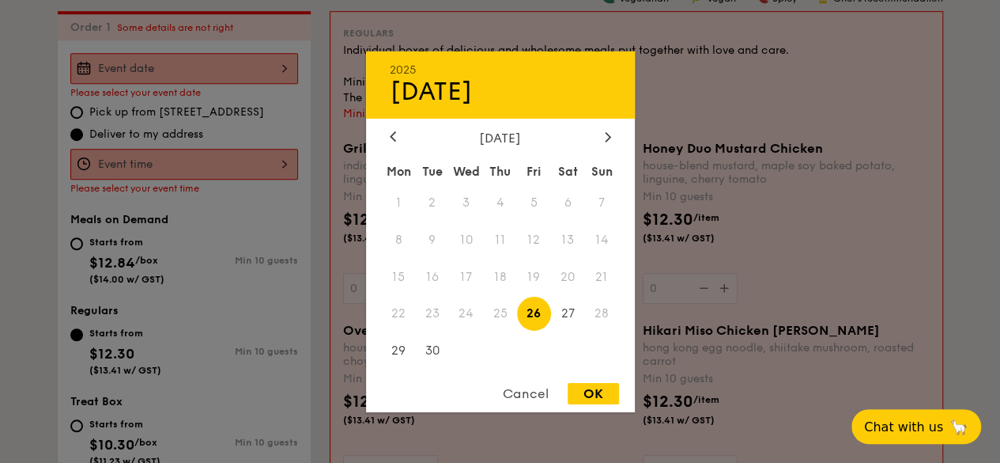
click at [544, 303] on span "26" at bounding box center [534, 314] width 34 height 34
click at [598, 395] on div "OK" at bounding box center [593, 393] width 51 height 21
type input "[DATE]"
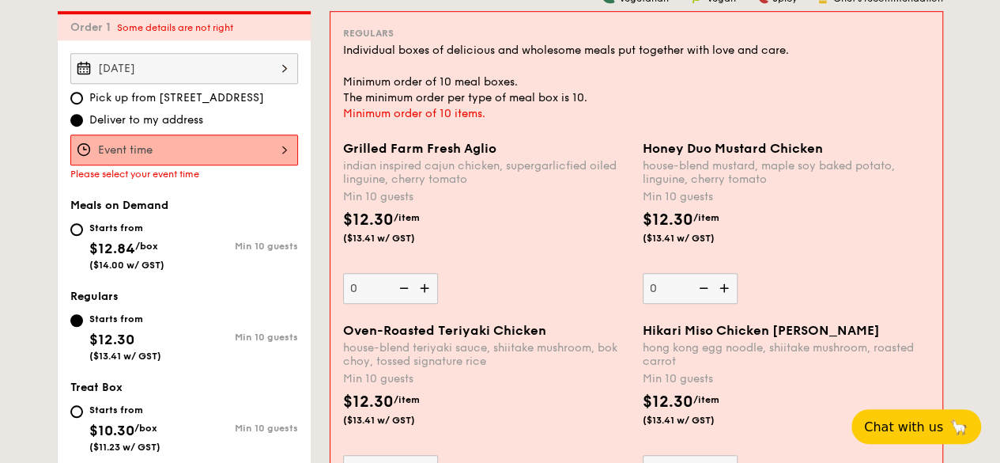
click at [207, 159] on div at bounding box center [184, 149] width 228 height 31
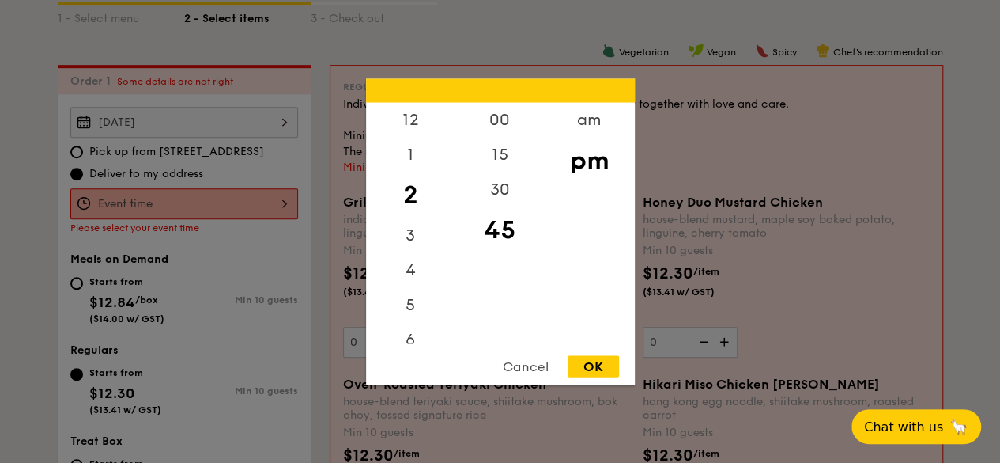
scroll to position [387, 0]
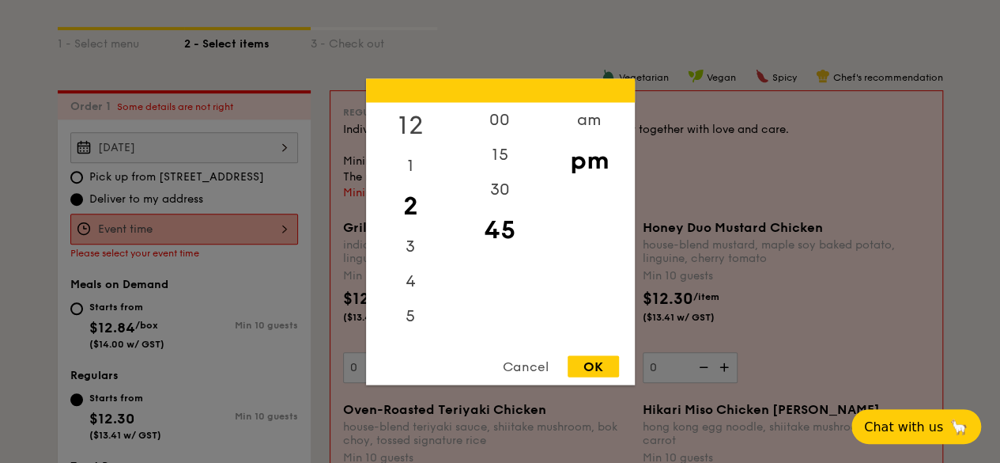
click at [411, 127] on div "12" at bounding box center [410, 125] width 89 height 46
click at [414, 328] on div "11" at bounding box center [410, 326] width 89 height 35
click at [410, 327] on div "11" at bounding box center [410, 326] width 89 height 35
click at [403, 264] on div "9" at bounding box center [410, 257] width 89 height 35
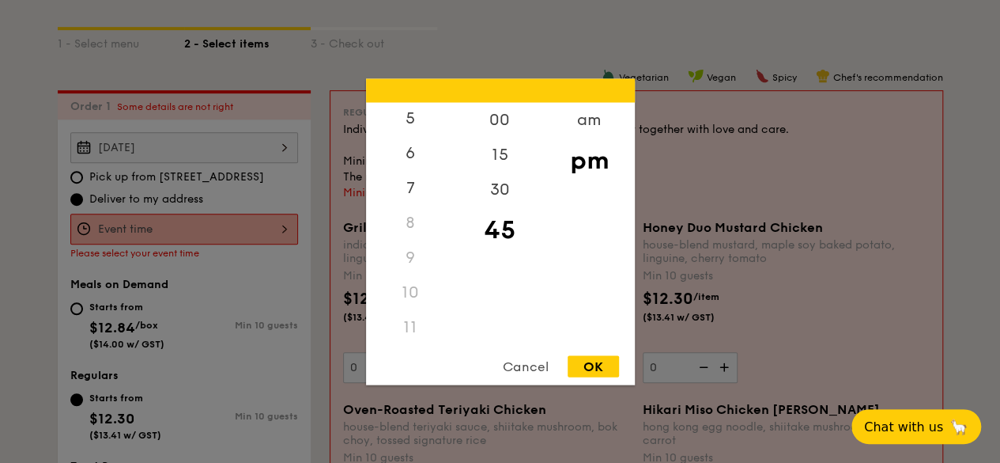
click at [410, 254] on div "9" at bounding box center [410, 257] width 89 height 35
click at [410, 251] on div "9" at bounding box center [410, 257] width 89 height 35
click at [591, 129] on div "am" at bounding box center [589, 125] width 89 height 46
click at [414, 330] on div "11" at bounding box center [410, 332] width 89 height 46
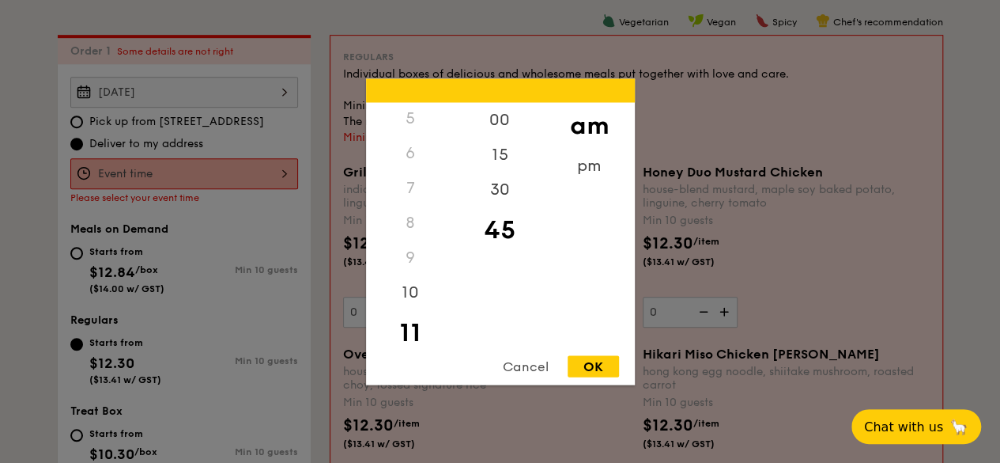
scroll to position [467, 0]
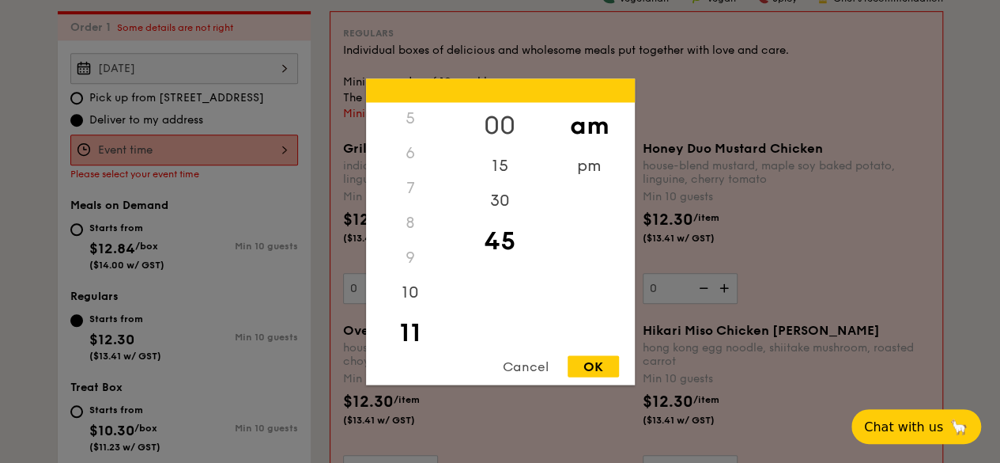
click at [508, 128] on div "00" at bounding box center [499, 125] width 89 height 46
click at [593, 366] on div "OK" at bounding box center [593, 365] width 51 height 21
type input "11:00AM"
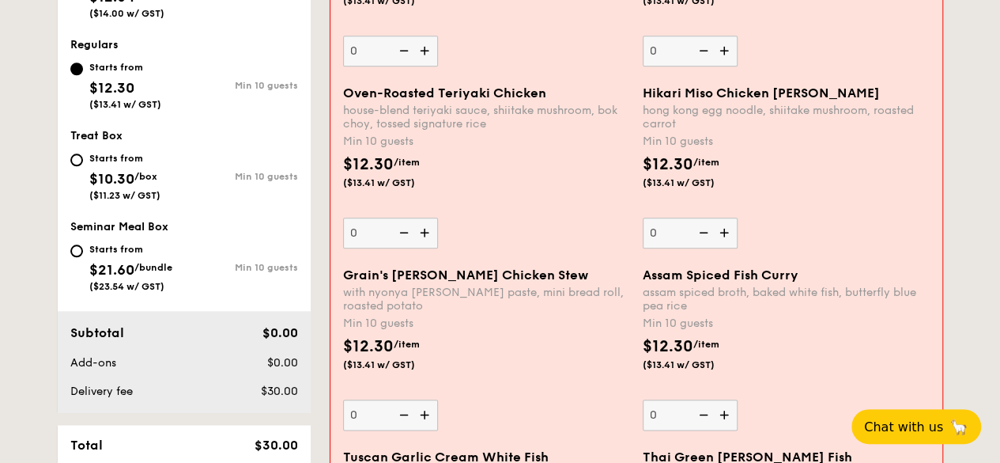
scroll to position [941, 0]
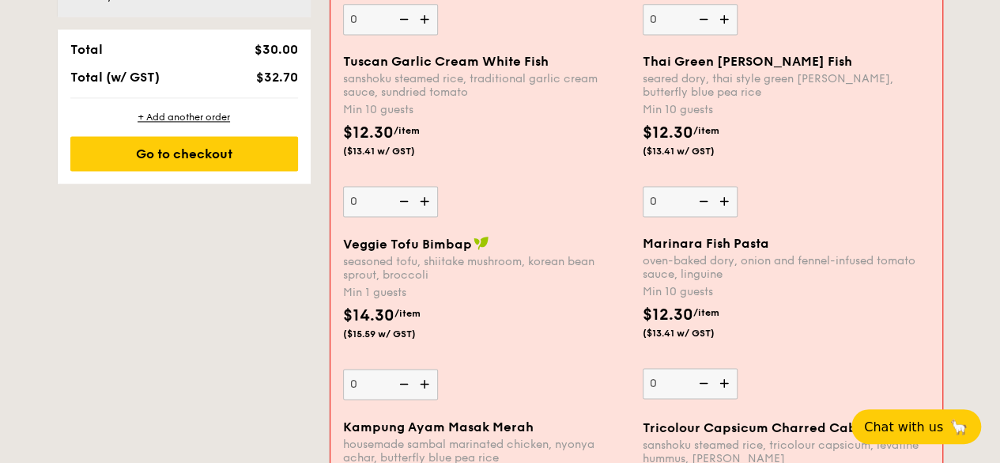
click at [717, 391] on img at bounding box center [726, 383] width 24 height 30
click at [717, 391] on input "0" at bounding box center [690, 383] width 95 height 31
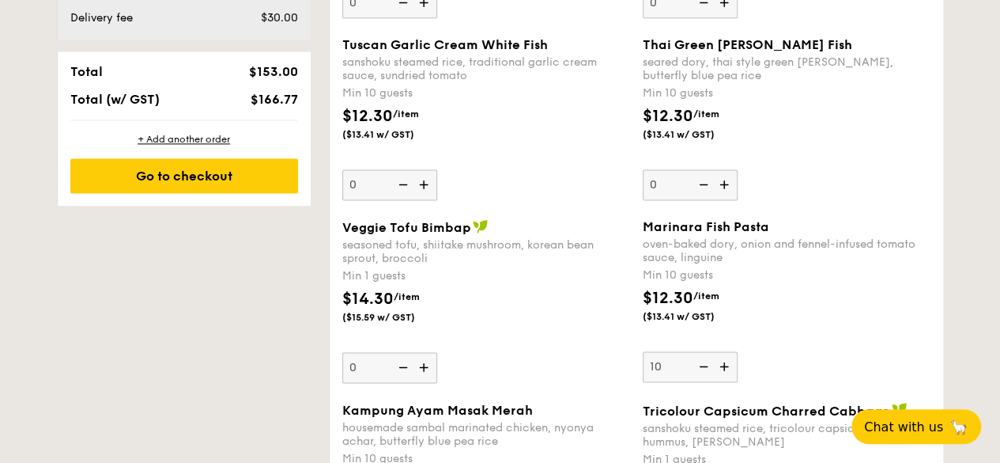
scroll to position [1121, 0]
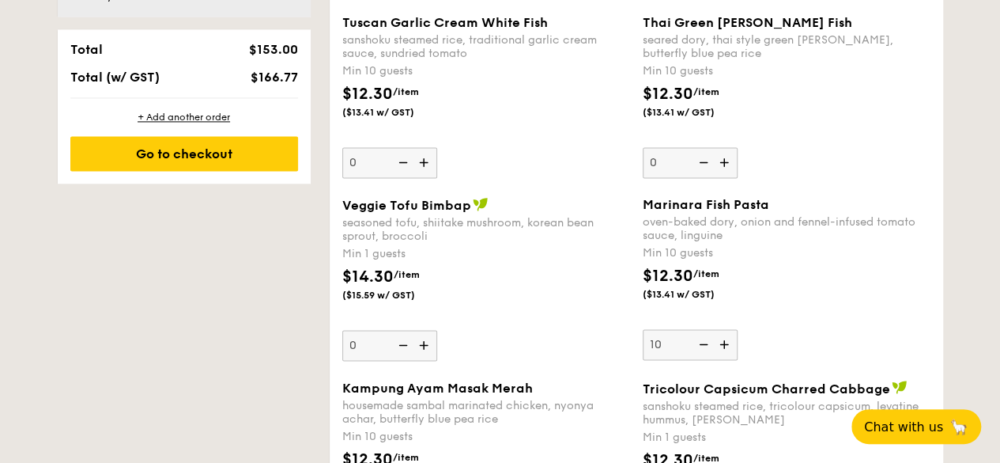
click at [704, 353] on img at bounding box center [702, 344] width 24 height 30
click at [704, 353] on input "10" at bounding box center [690, 344] width 95 height 31
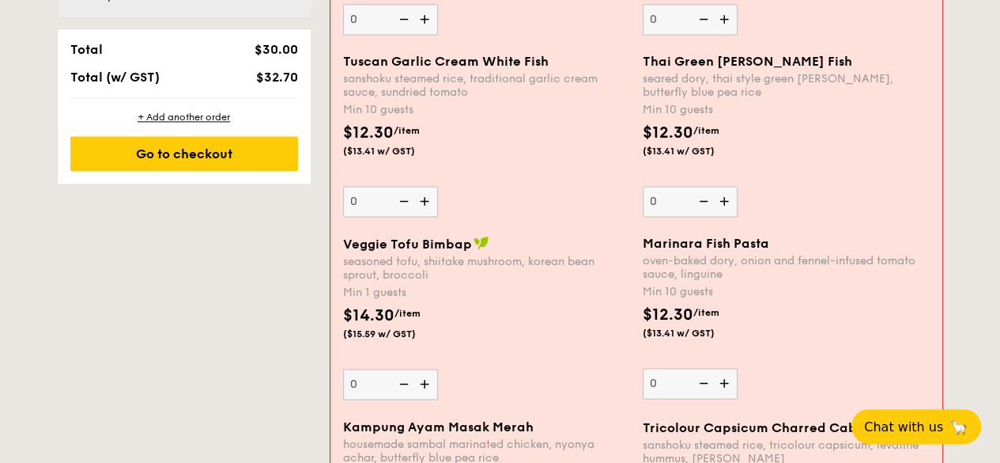
click at [825, 358] on div "$12.30 /item ($13.41 w/ GST)" at bounding box center [787, 330] width 300 height 55
click at [738, 368] on input "0" at bounding box center [690, 383] width 95 height 31
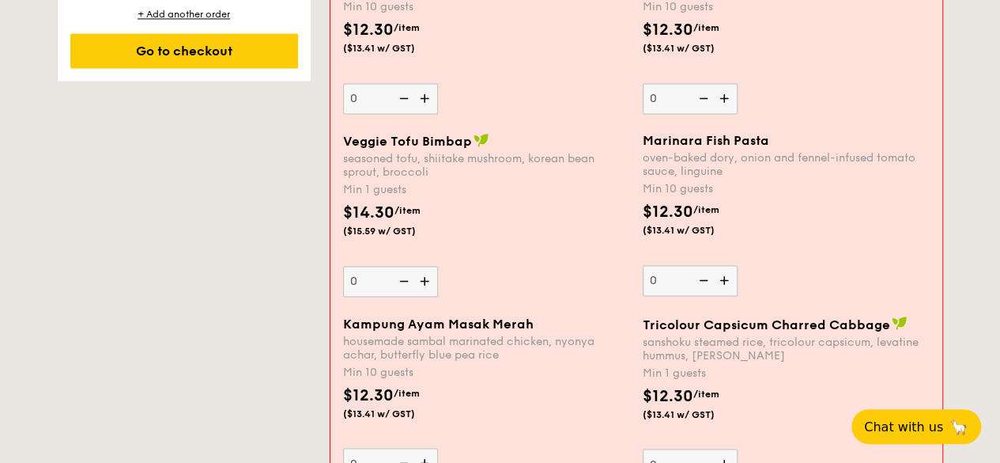
scroll to position [1336, 0]
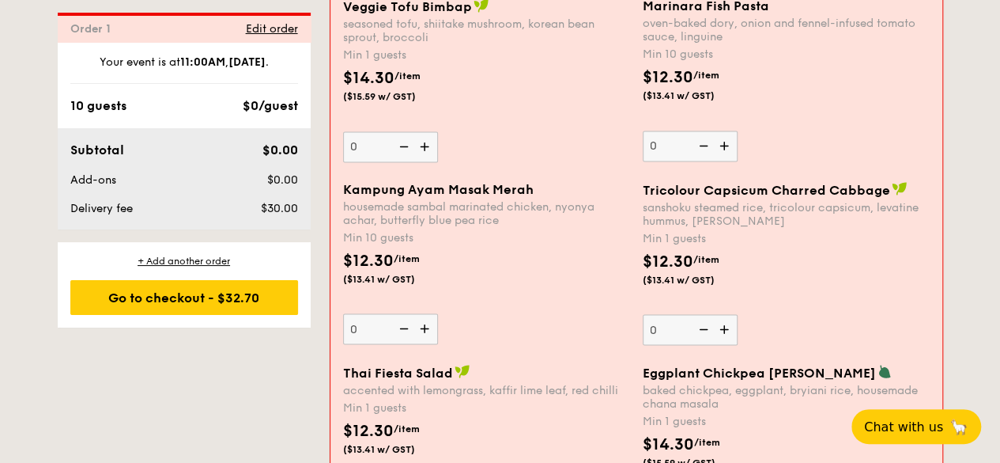
click at [724, 157] on img at bounding box center [726, 145] width 24 height 30
click at [724, 157] on input "0" at bounding box center [690, 145] width 95 height 31
type input "10"
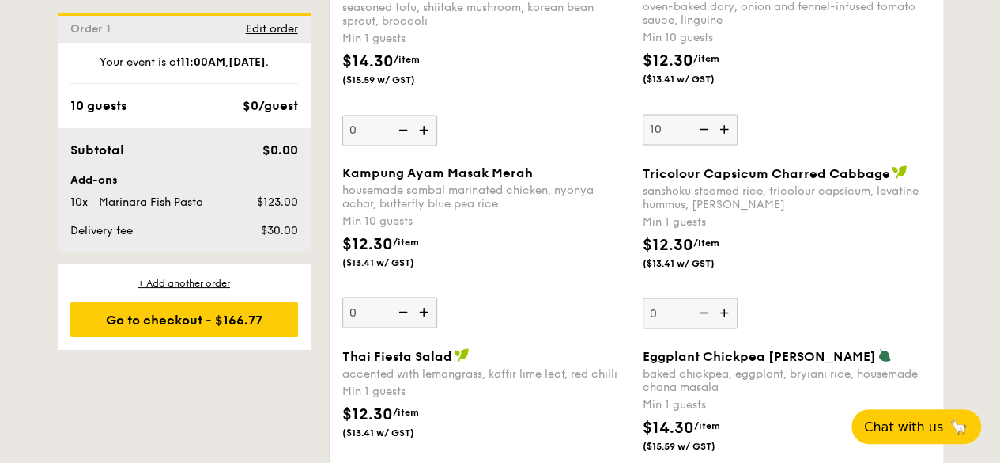
scroll to position [1321, 0]
